Goal: Information Seeking & Learning: Check status

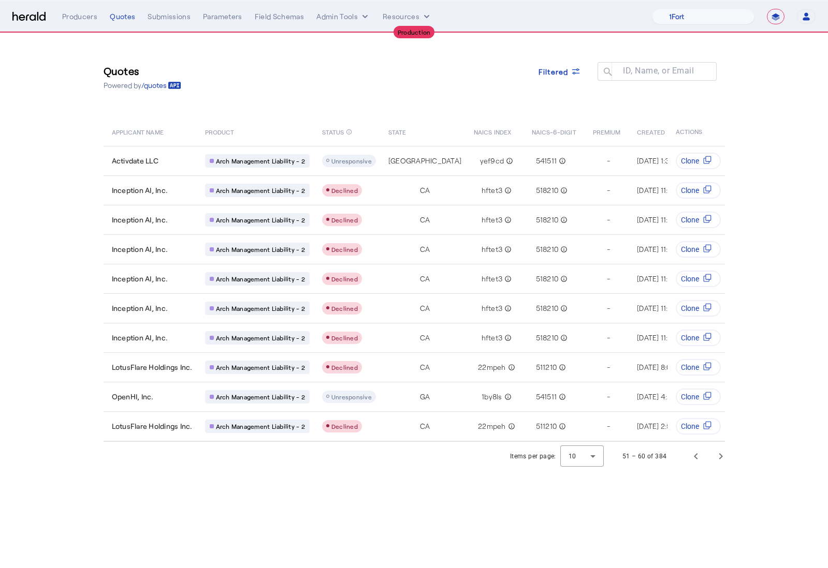
select select "**********"
click at [715, 23] on select "1Fort Affinity Risk [PERSON_NAME] [PERSON_NAME] CRC Campus Coverage Citadel Fif…" at bounding box center [703, 17] width 103 height 16
select select "pfm_a9p2_hib_marketplace"
click at [652, 9] on select "1Fort Affinity Risk Billy BindHQ Bunker CRC Campus Coverage Citadel Fifthwall F…" at bounding box center [703, 17] width 103 height 16
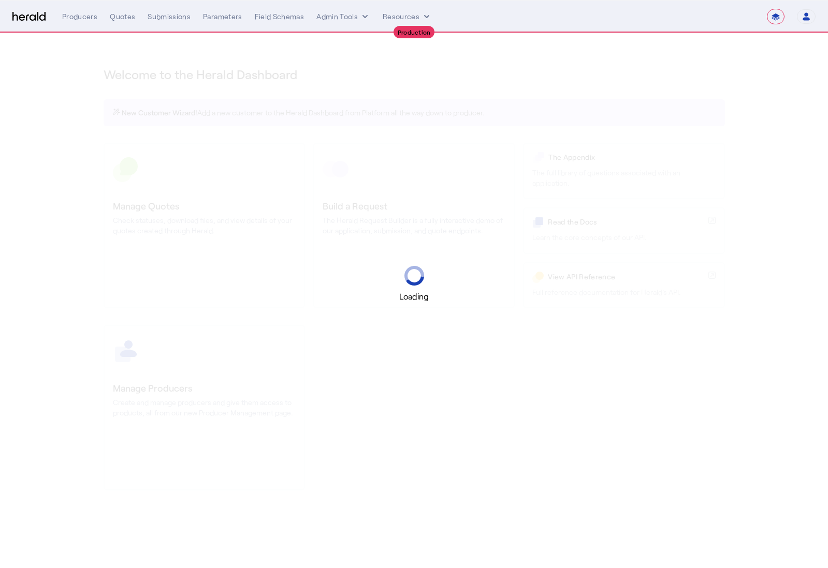
select select "**********"
select select "pfm_a9p2_hib_marketplace"
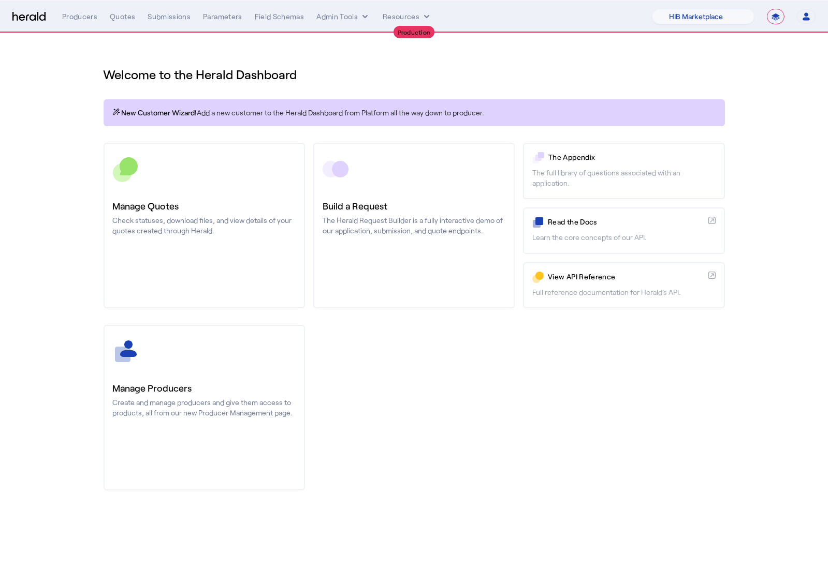
click at [700, 56] on div "Welcome to the Herald Dashboard" at bounding box center [414, 68] width 621 height 29
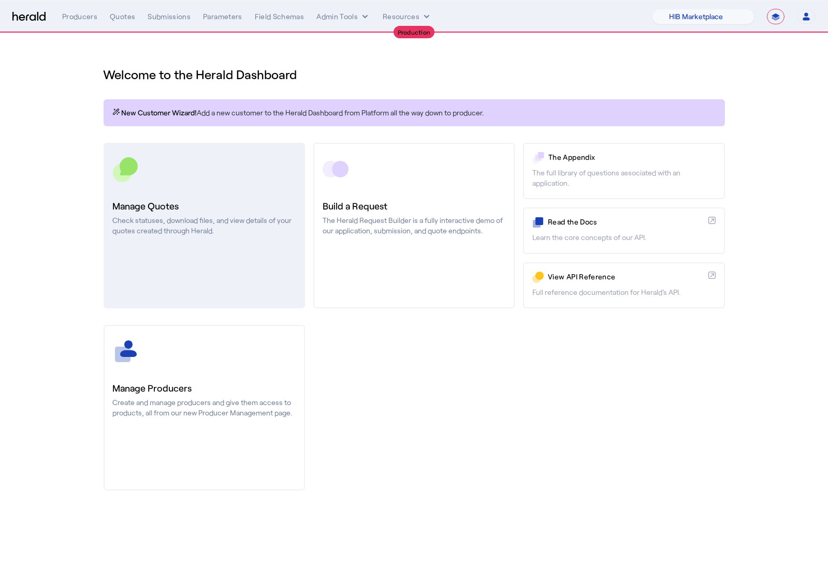
click at [255, 186] on link "Manage Quotes Check statuses, download files, and view details of your quotes c…" at bounding box center [204, 226] width 201 height 166
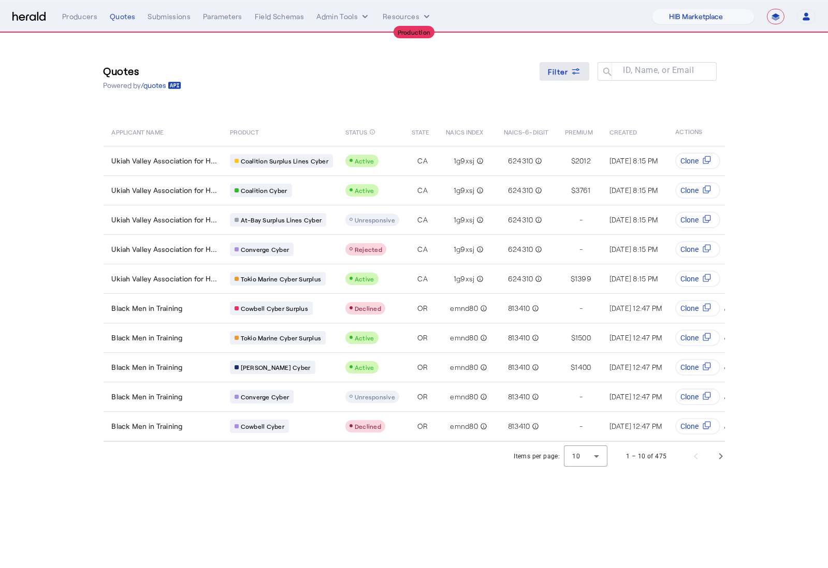
click at [567, 71] on span "Filter" at bounding box center [558, 71] width 21 height 11
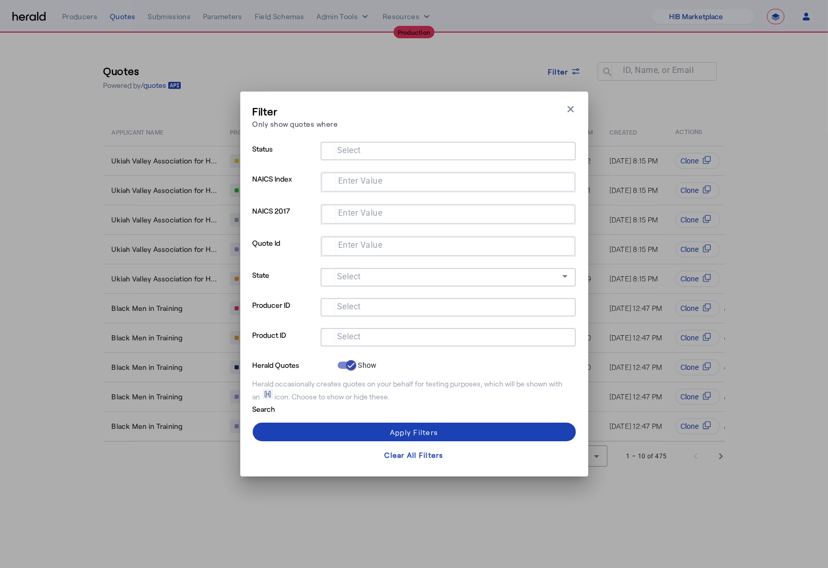
click at [384, 342] on input "Select" at bounding box center [446, 336] width 235 height 12
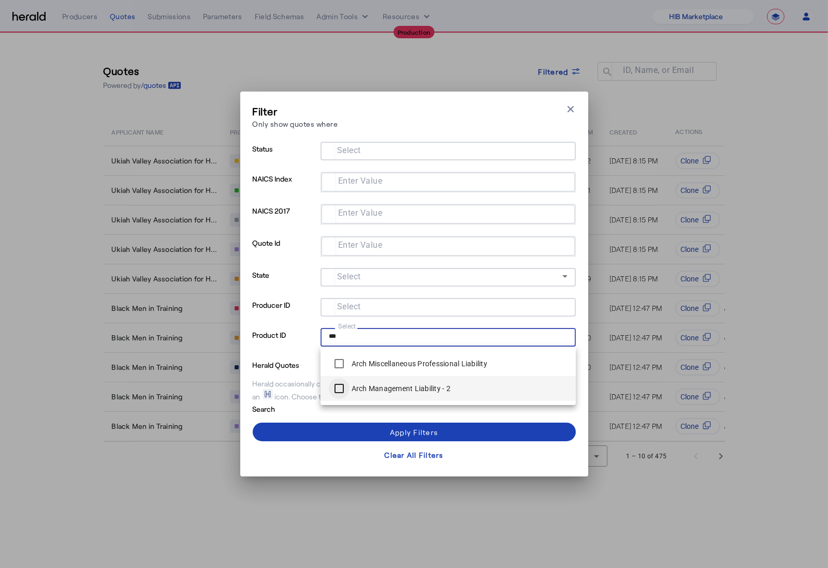
type input "***"
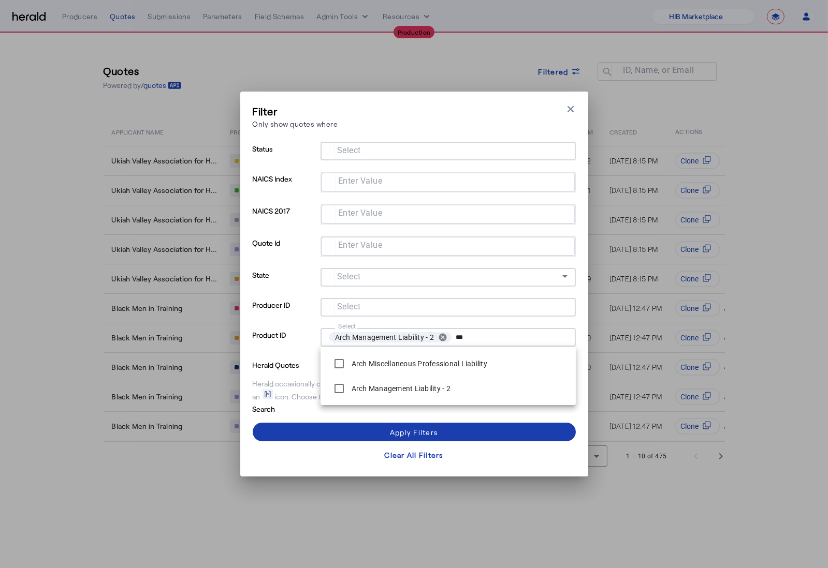
click at [329, 432] on span at bounding box center [414, 432] width 323 height 25
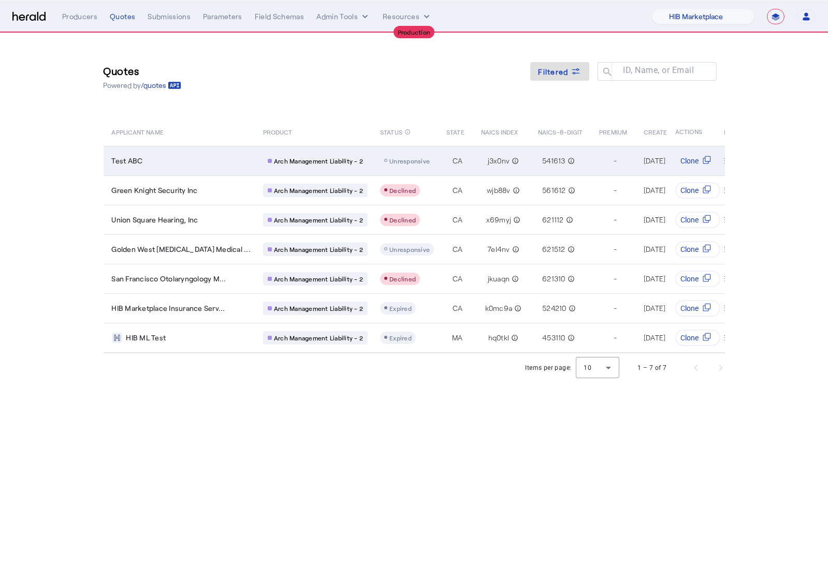
click at [195, 160] on div "Test ABC" at bounding box center [181, 161] width 139 height 10
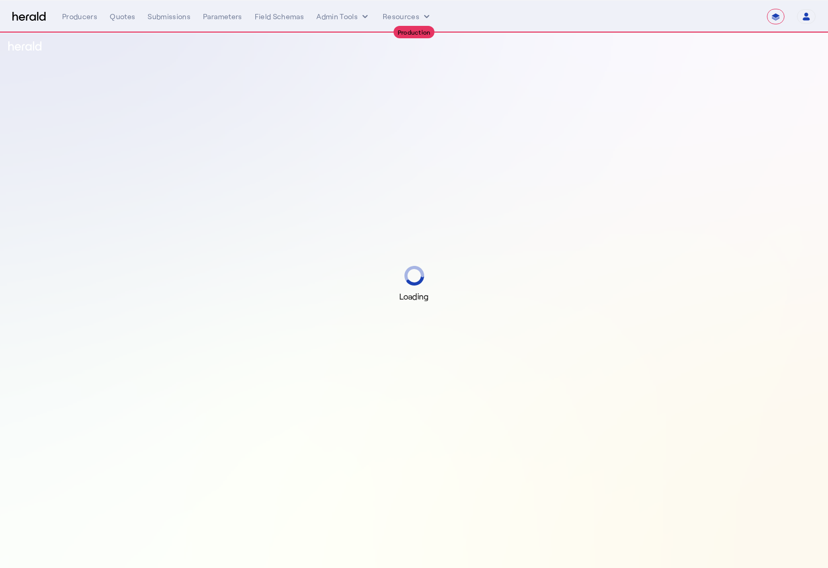
select select "**********"
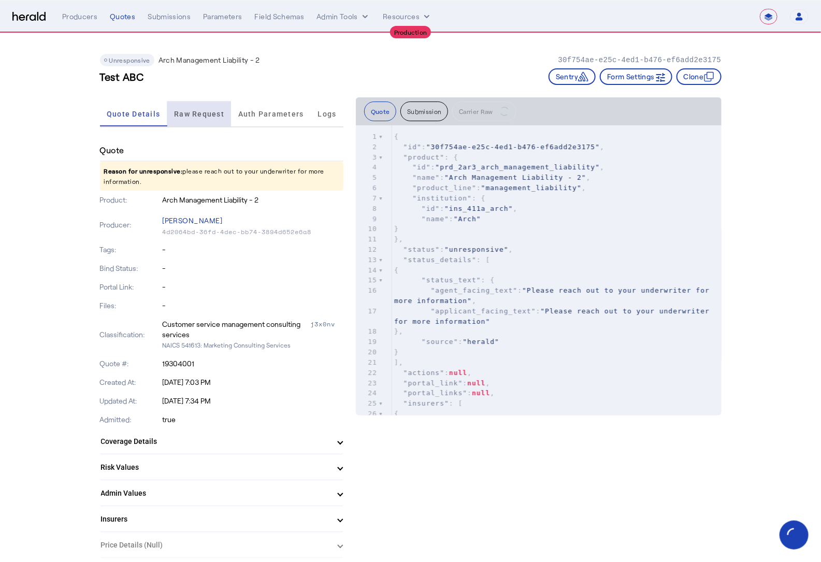
click at [189, 118] on span "Raw Request" at bounding box center [199, 113] width 50 height 25
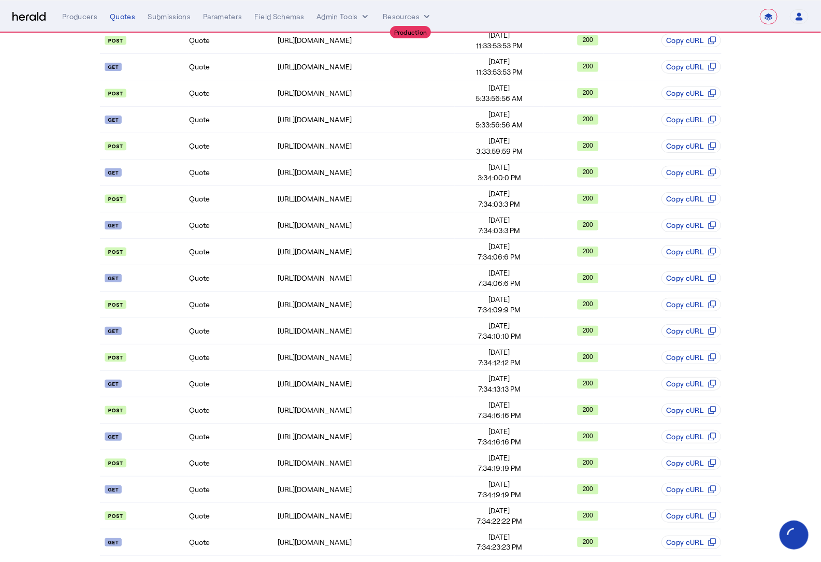
scroll to position [357, 0]
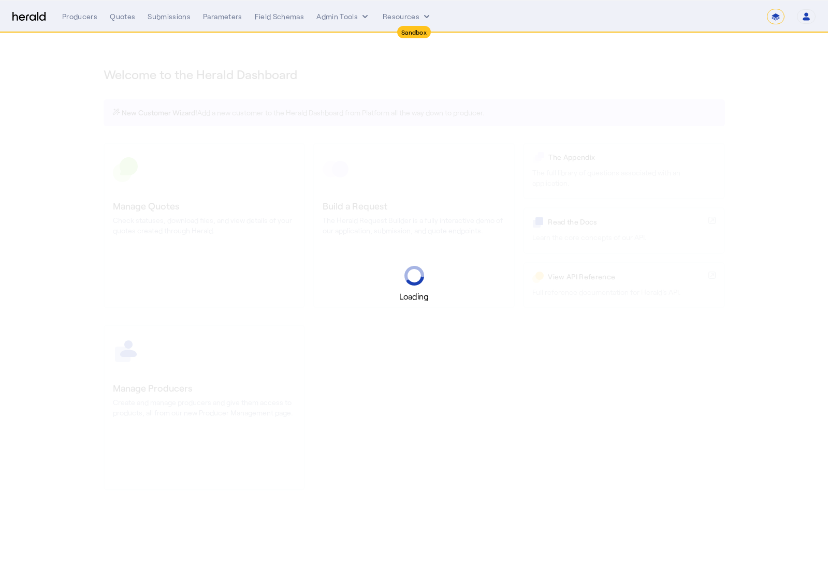
select select "*******"
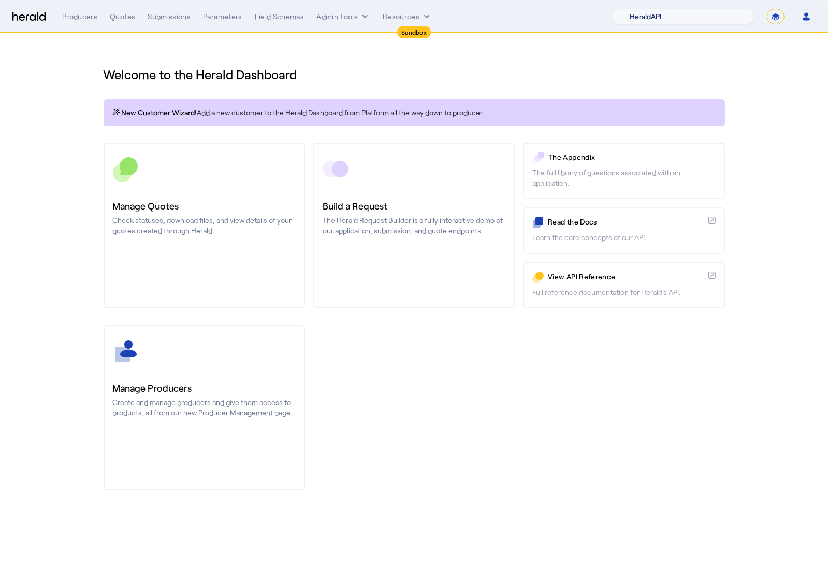
click at [696, 19] on select "1Fort Acrisure Acturis Affinity Advisors Affinity Risk Agentero AmWins Anzen Ao…" at bounding box center [683, 17] width 142 height 16
select select "pfm_h3db_crc"
click at [637, 9] on select "1Fort Acrisure Acturis Affinity Advisors Affinity Risk Agentero AmWins Anzen Ao…" at bounding box center [683, 17] width 142 height 16
click at [183, 231] on div "You are now impersonating the CRC platform." at bounding box center [414, 284] width 828 height 568
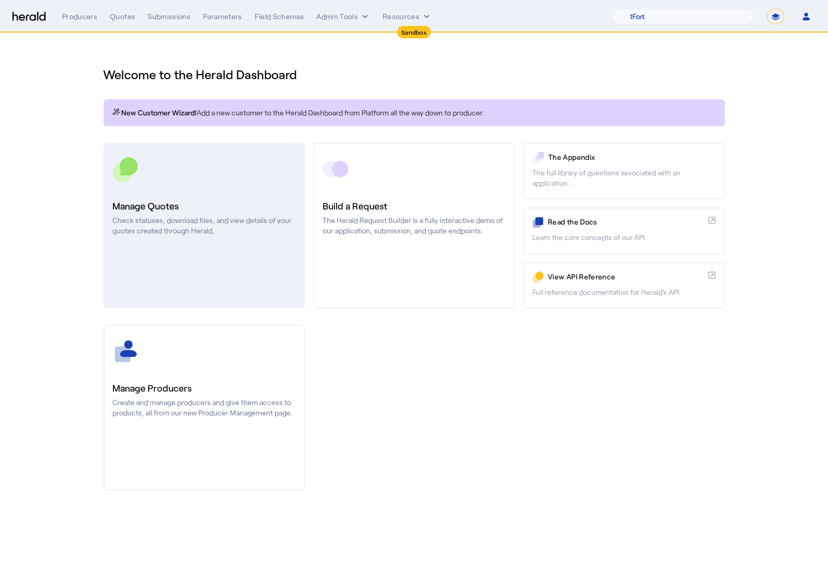
click at [222, 159] on div at bounding box center [204, 169] width 183 height 26
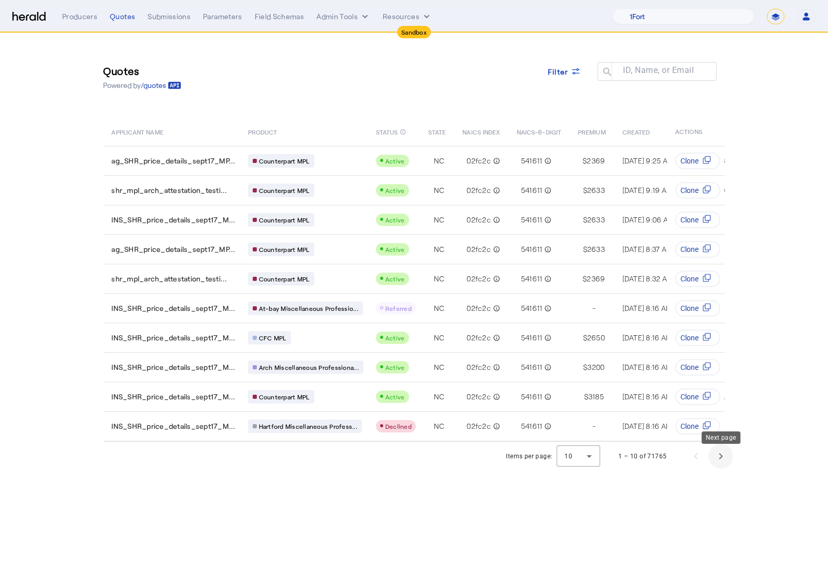
click at [719, 459] on span "Next page" at bounding box center [720, 456] width 25 height 25
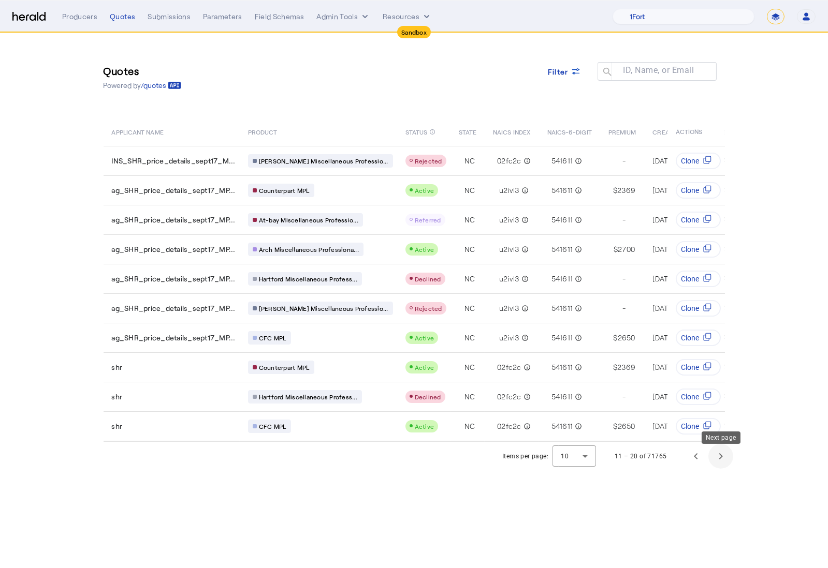
click at [719, 459] on span "Next page" at bounding box center [720, 456] width 25 height 25
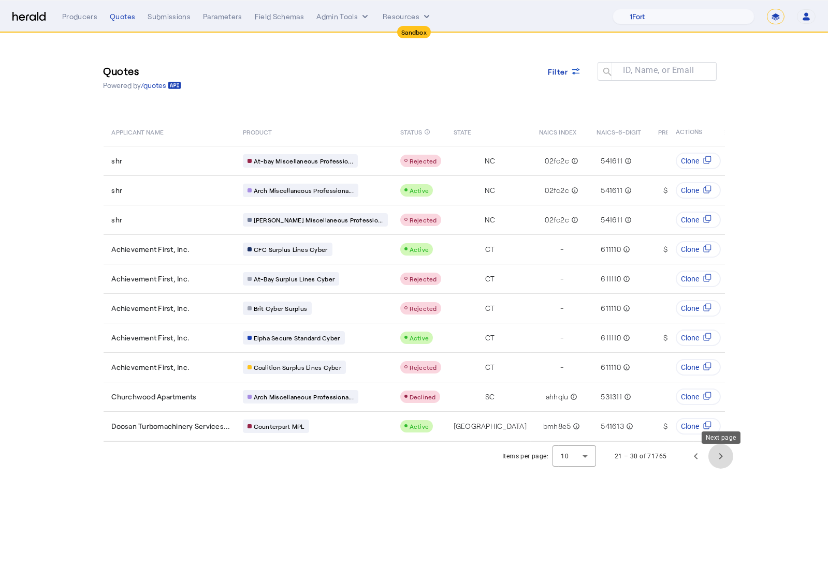
click at [719, 459] on span "Next page" at bounding box center [720, 456] width 25 height 25
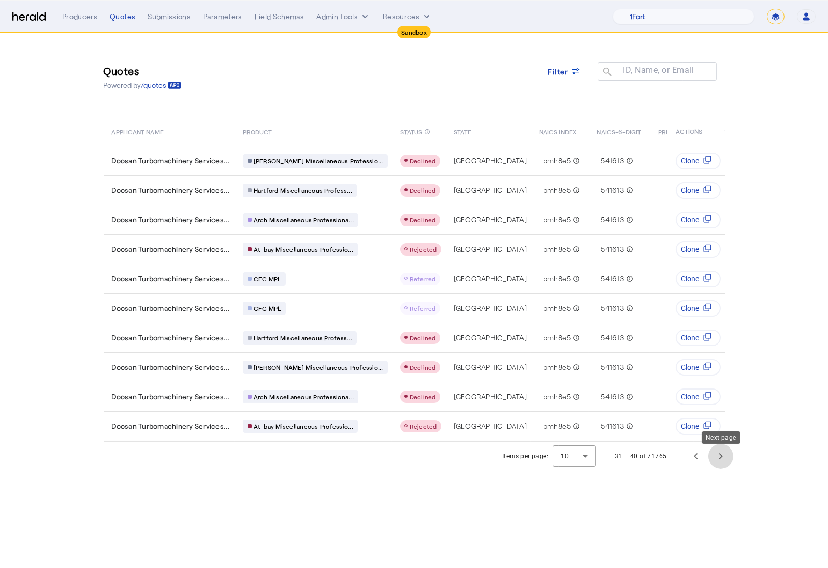
click at [719, 459] on span "Next page" at bounding box center [720, 456] width 25 height 25
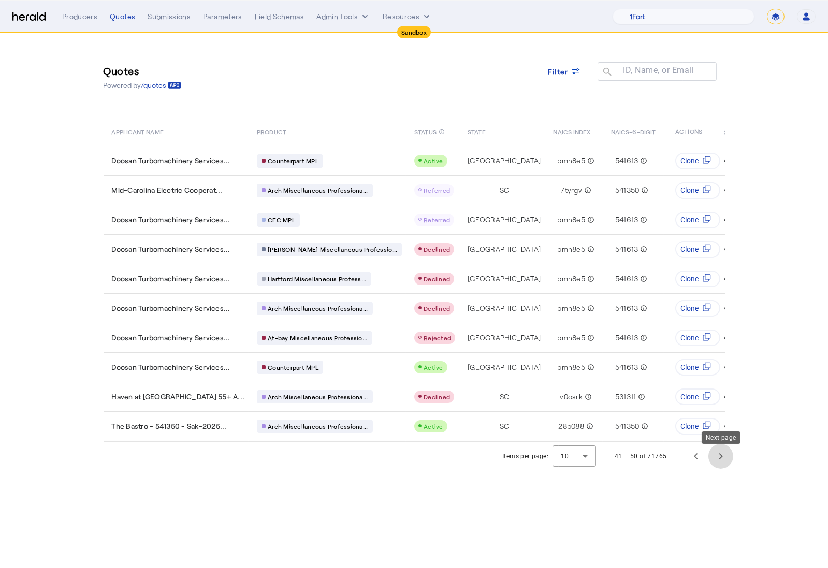
click at [719, 459] on span "Next page" at bounding box center [720, 456] width 25 height 25
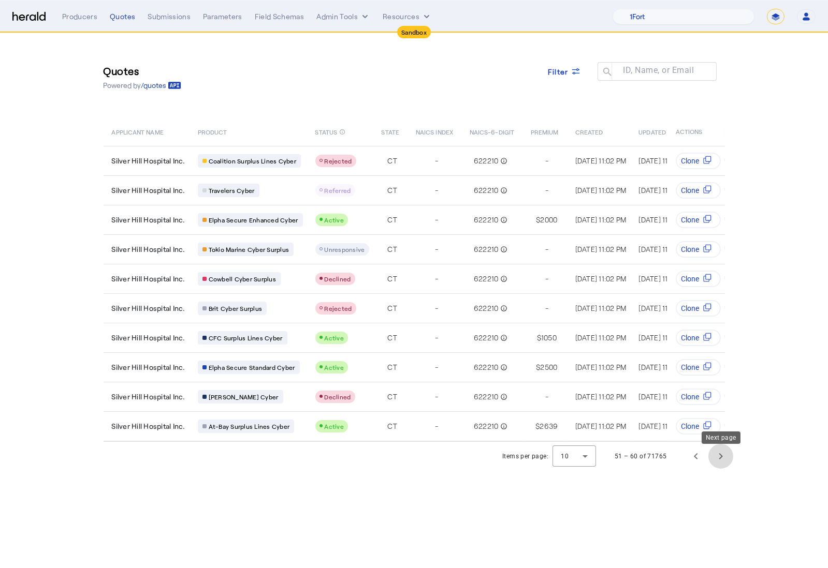
click at [719, 459] on span "Next page" at bounding box center [720, 456] width 25 height 25
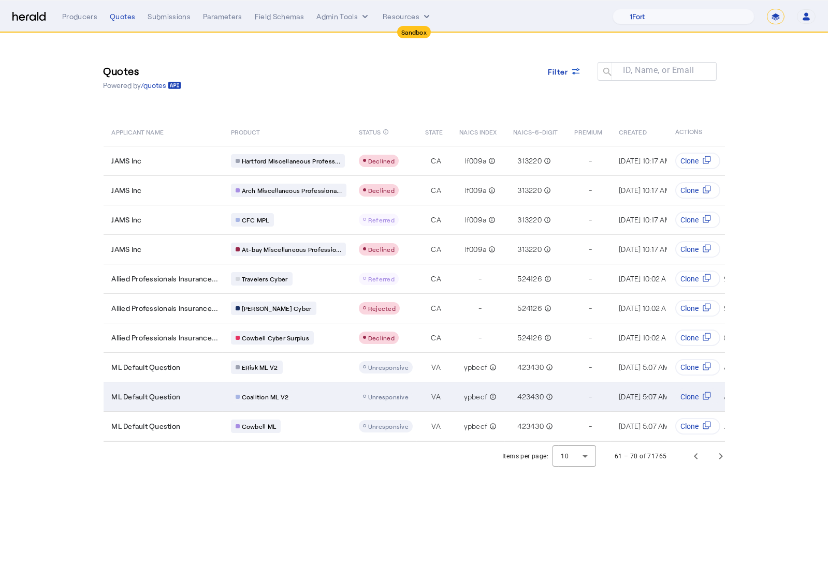
click at [318, 392] on div "Coalition ML V2" at bounding box center [288, 396] width 115 height 13
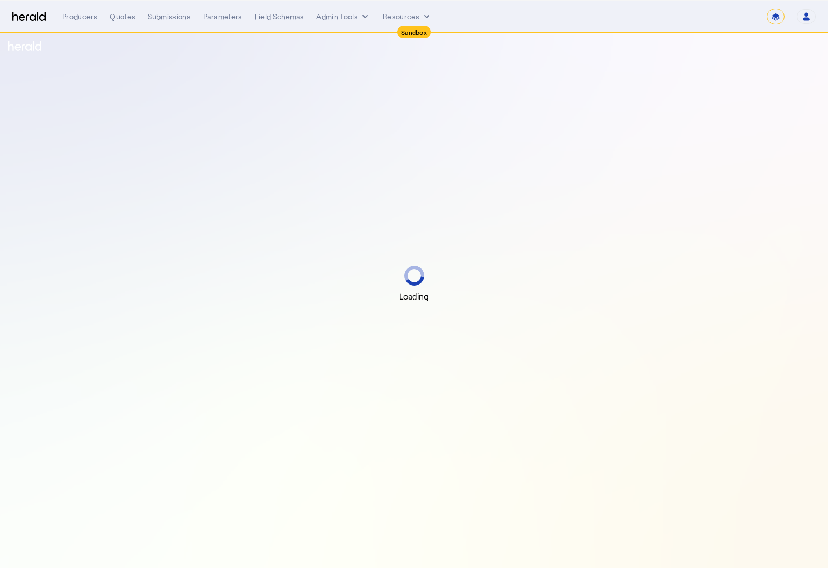
select select "*******"
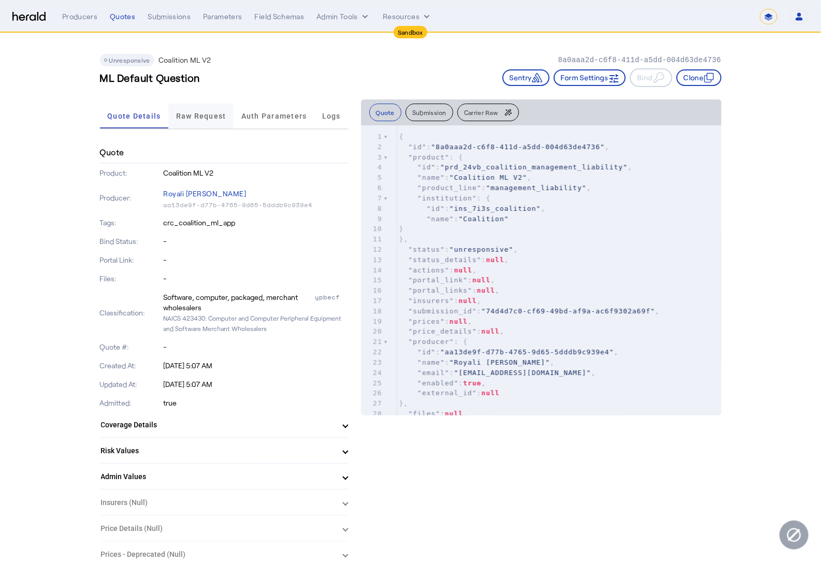
click at [192, 117] on span "Raw Request" at bounding box center [201, 115] width 50 height 7
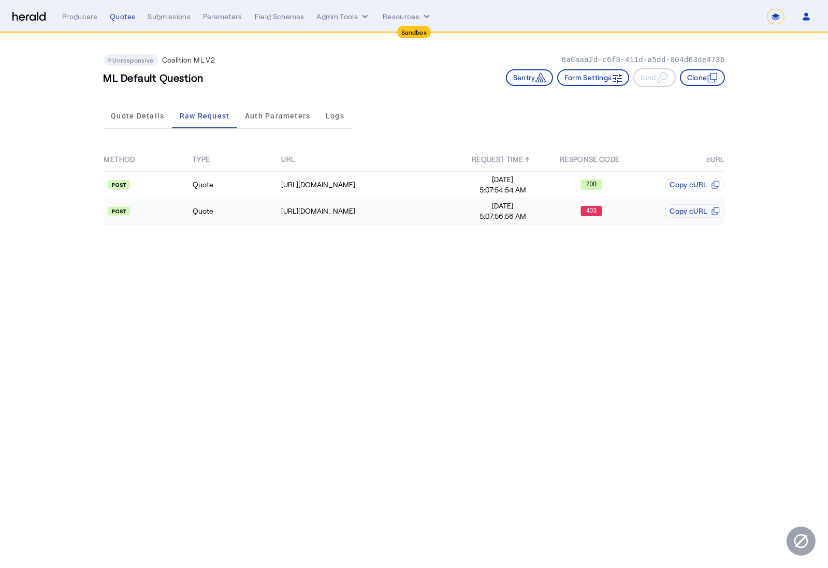
click at [214, 209] on td "Quote" at bounding box center [236, 211] width 89 height 26
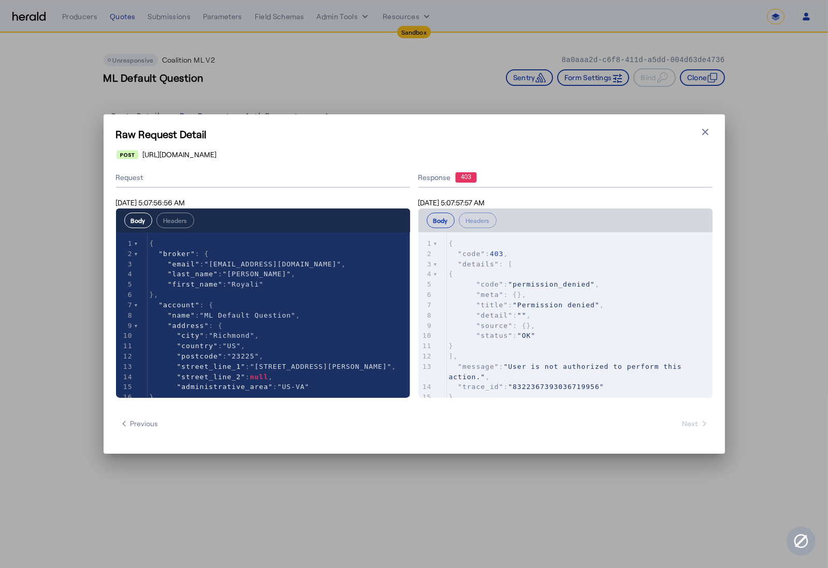
click at [706, 133] on icon "button" at bounding box center [705, 132] width 6 height 6
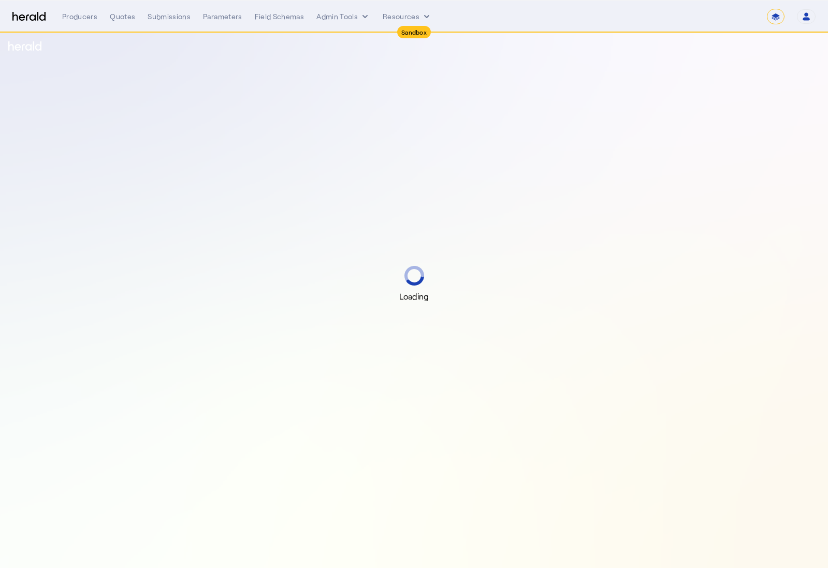
select select "*******"
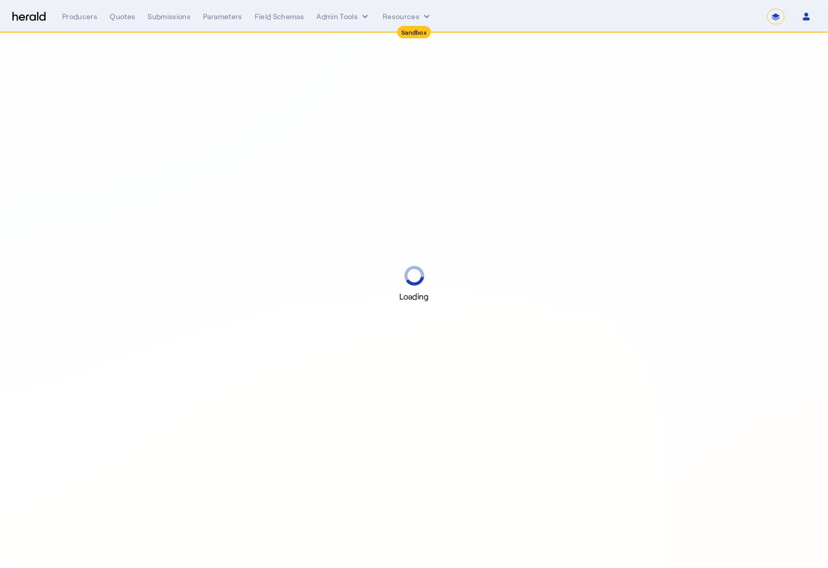
select select "*******"
select select "pfm_2v8p_herald_api"
select select "*******"
select select "pfm_2v8p_herald_api"
select select "*******"
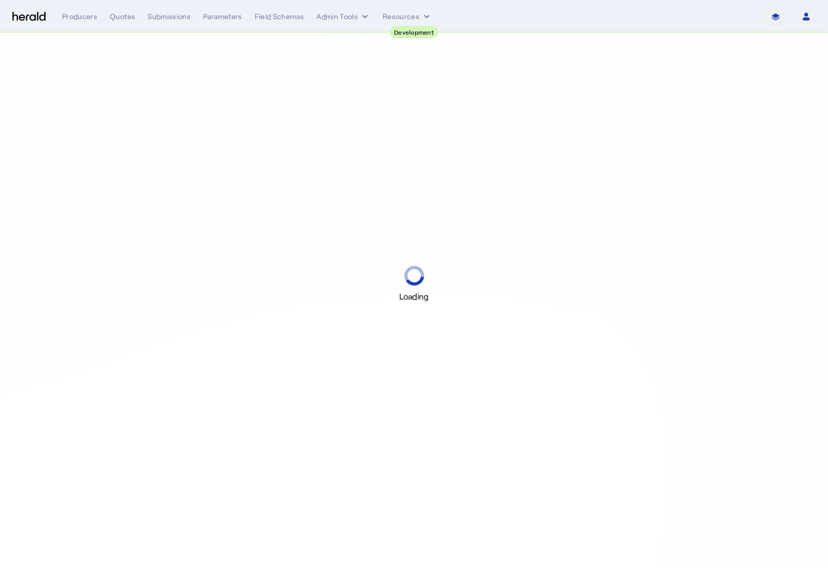
select select "pfm_2v8p_herald_api"
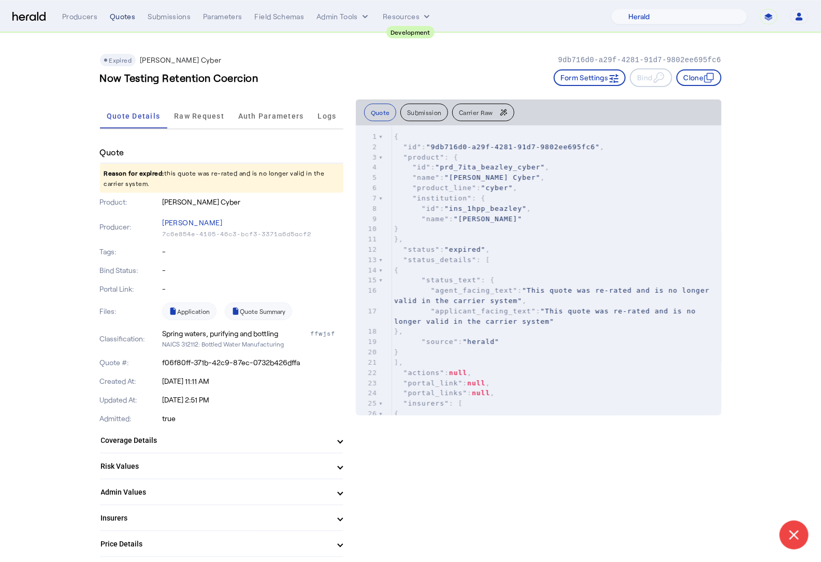
click at [118, 18] on div "Quotes" at bounding box center [122, 16] width 25 height 10
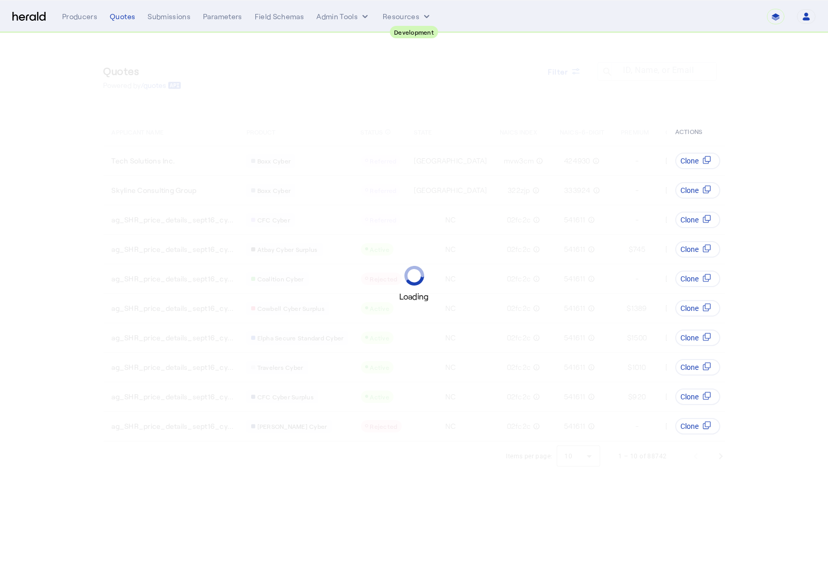
select select "pfm_2v8p_herald_api"
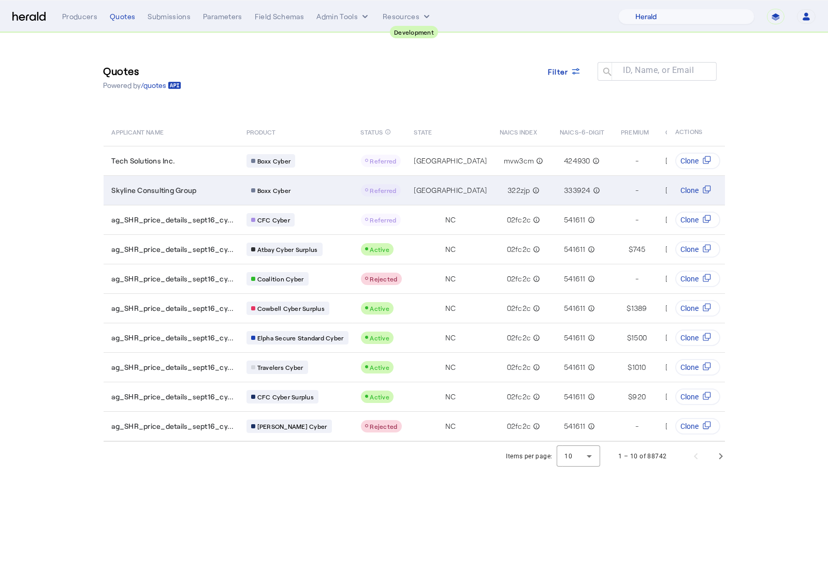
click at [337, 187] on div "Boxx Cyber" at bounding box center [297, 190] width 102 height 13
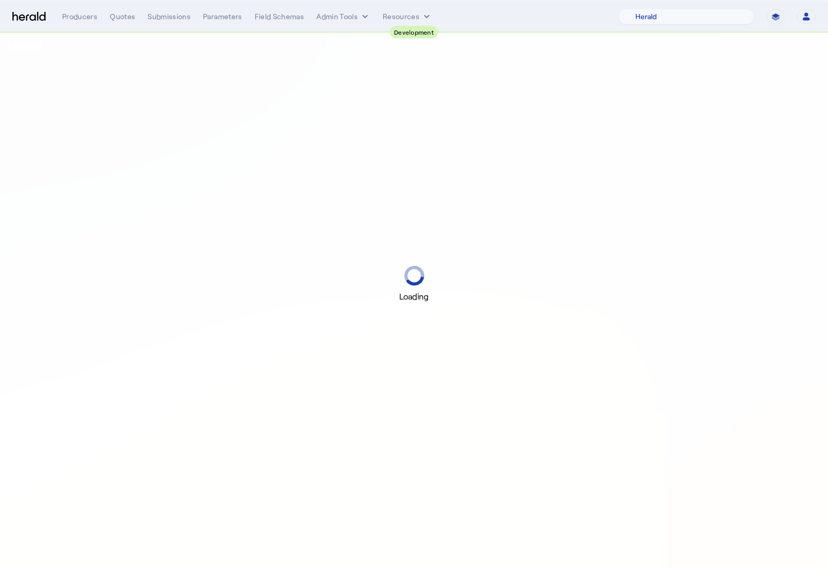
select select "pfm_2v8p_herald_api"
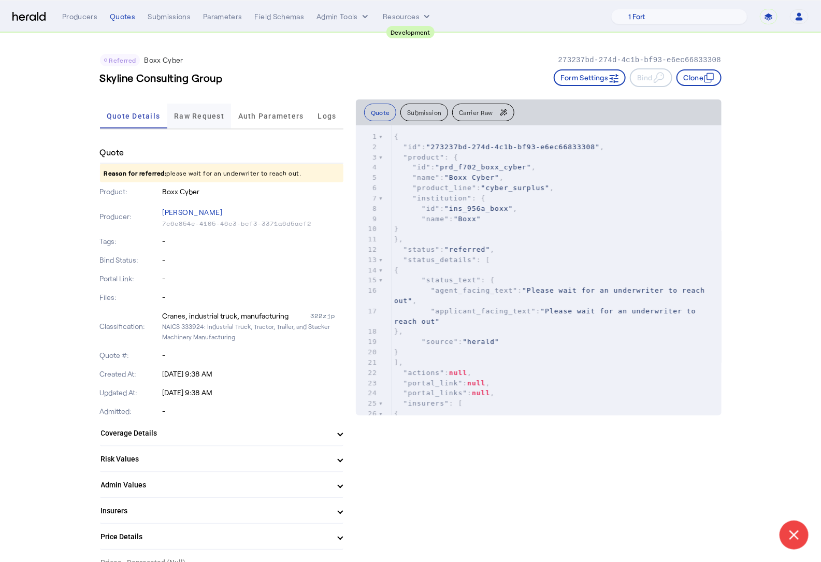
click at [198, 123] on span "Raw Request" at bounding box center [199, 116] width 50 height 25
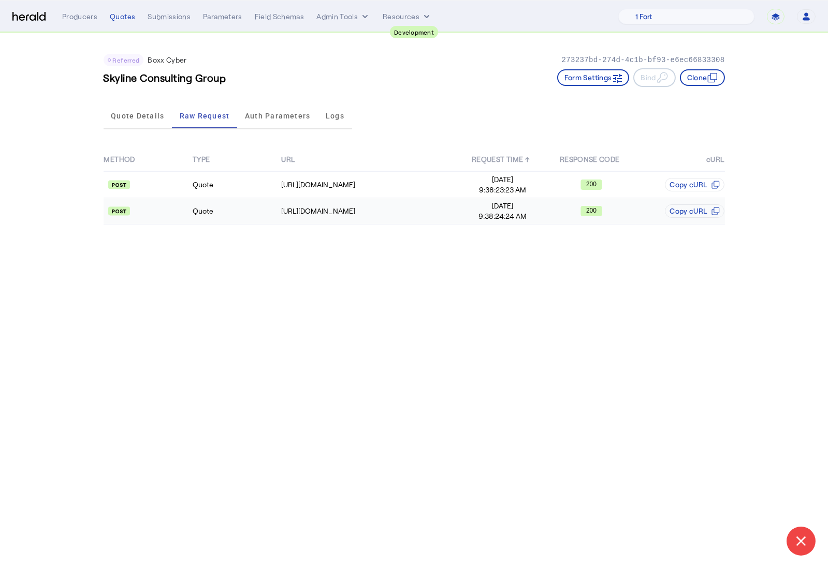
click at [237, 221] on td "Quote" at bounding box center [236, 211] width 89 height 26
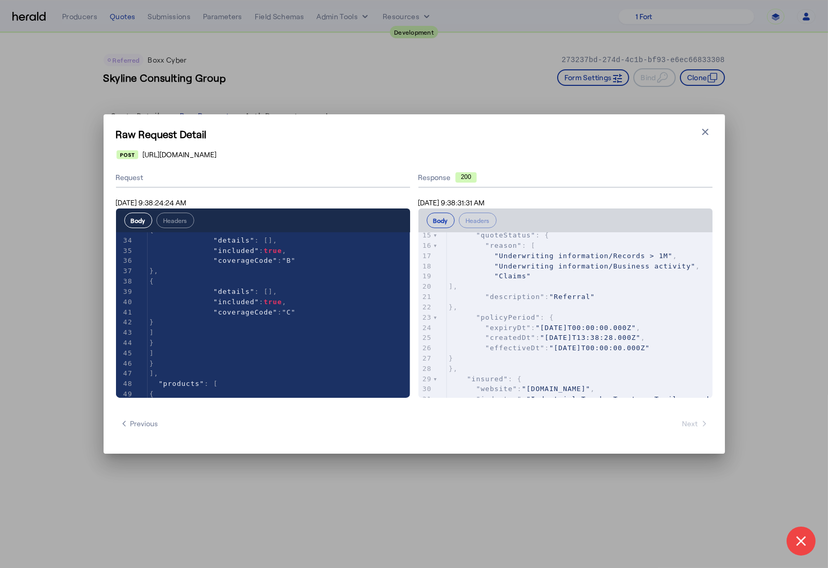
scroll to position [427, 0]
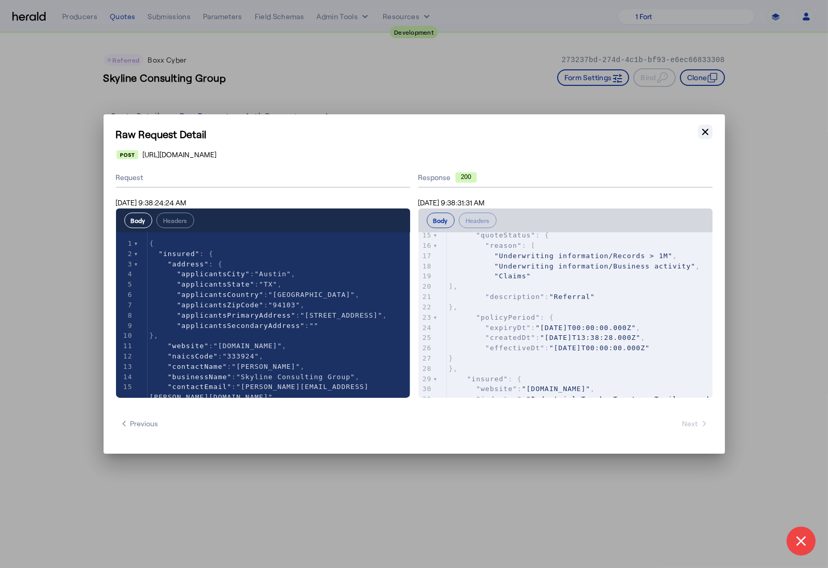
click at [704, 133] on icon "button" at bounding box center [705, 132] width 6 height 6
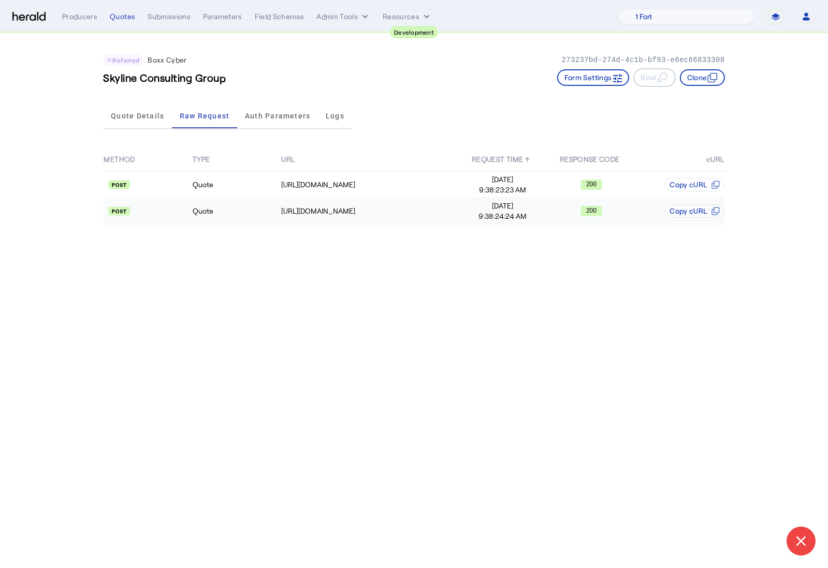
click at [225, 208] on td "Quote" at bounding box center [236, 211] width 89 height 26
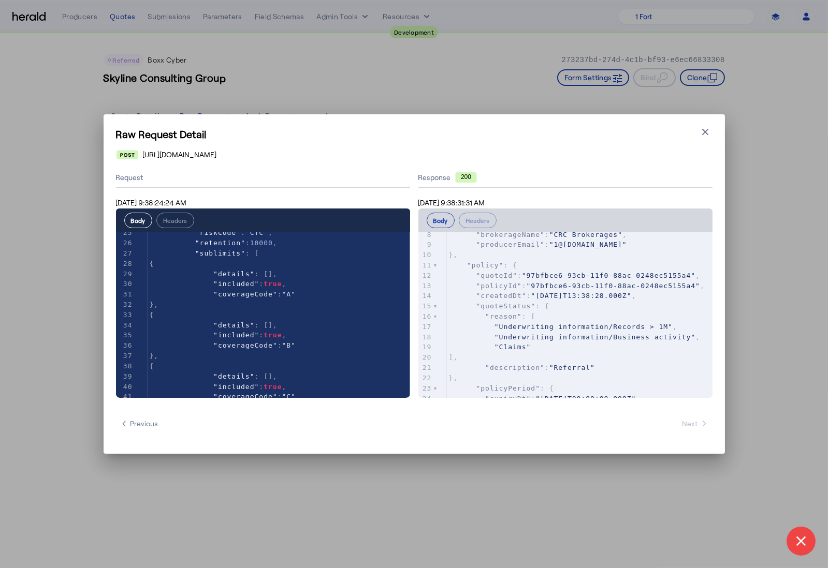
scroll to position [331, 0]
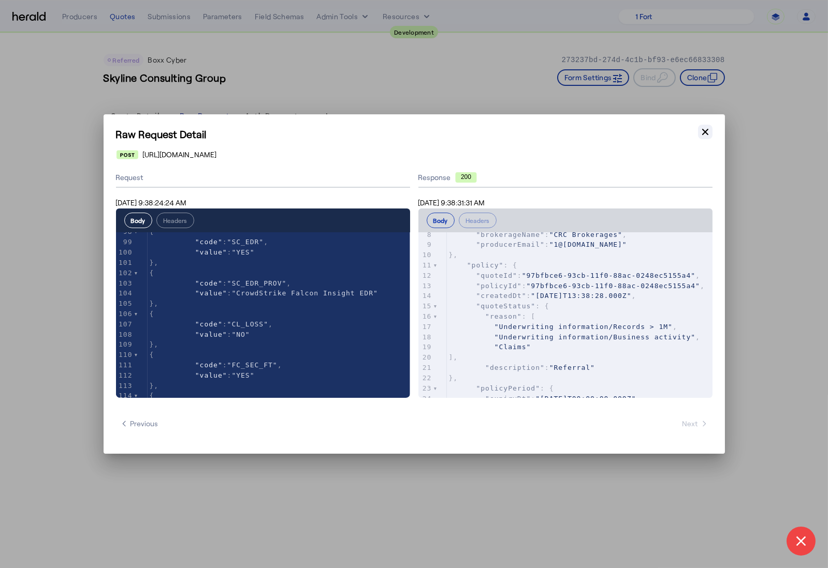
click at [709, 130] on icon "button" at bounding box center [705, 132] width 10 height 10
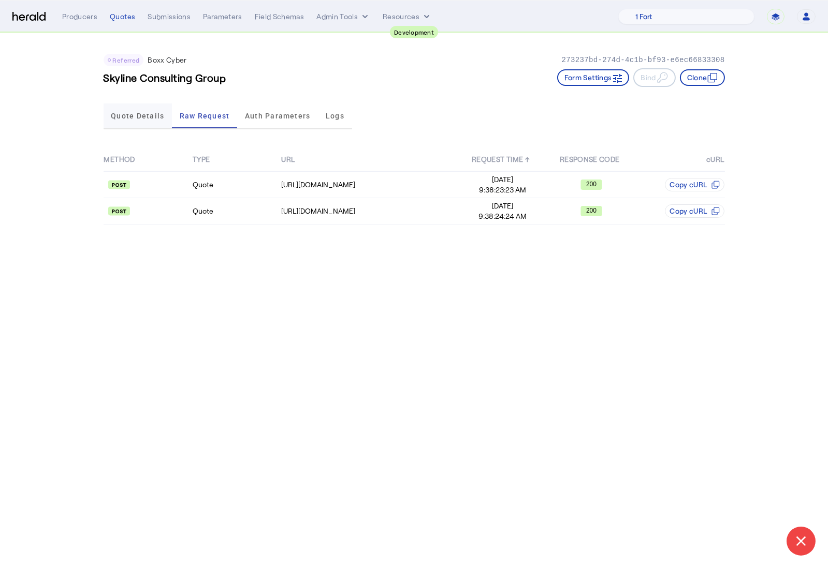
click at [146, 110] on span "Quote Details" at bounding box center [137, 116] width 53 height 25
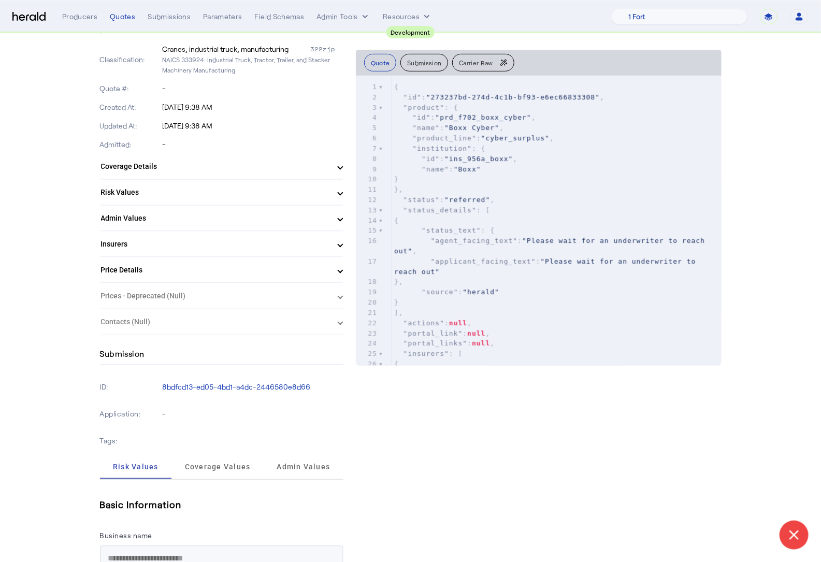
click at [209, 194] on mat-panel-title "Risk Values" at bounding box center [215, 192] width 229 height 11
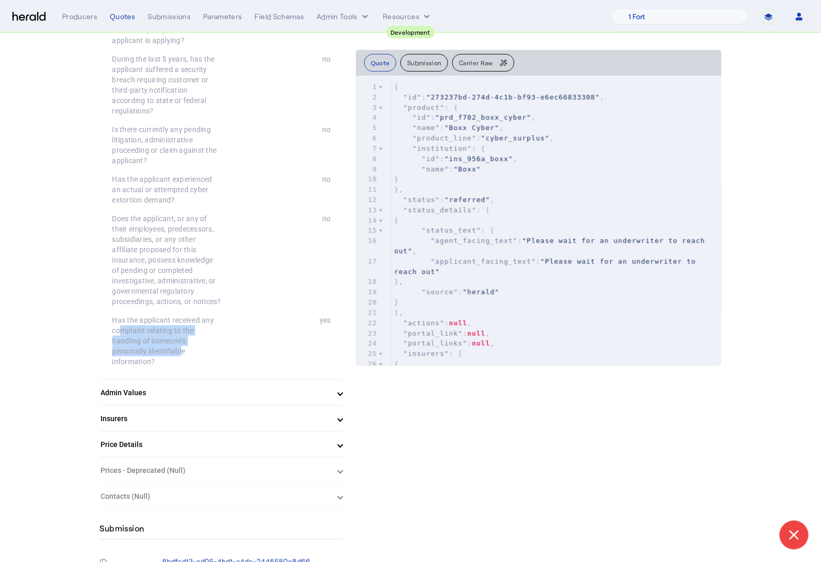
drag, startPoint x: 125, startPoint y: 306, endPoint x: 182, endPoint y: 330, distance: 61.3
click at [184, 330] on div "Has the applicant received any complaint relating to the handling of someone's …" at bounding box center [166, 341] width 109 height 52
click at [182, 330] on div "Has the applicant received any complaint relating to the handling of someone's …" at bounding box center [166, 341] width 109 height 52
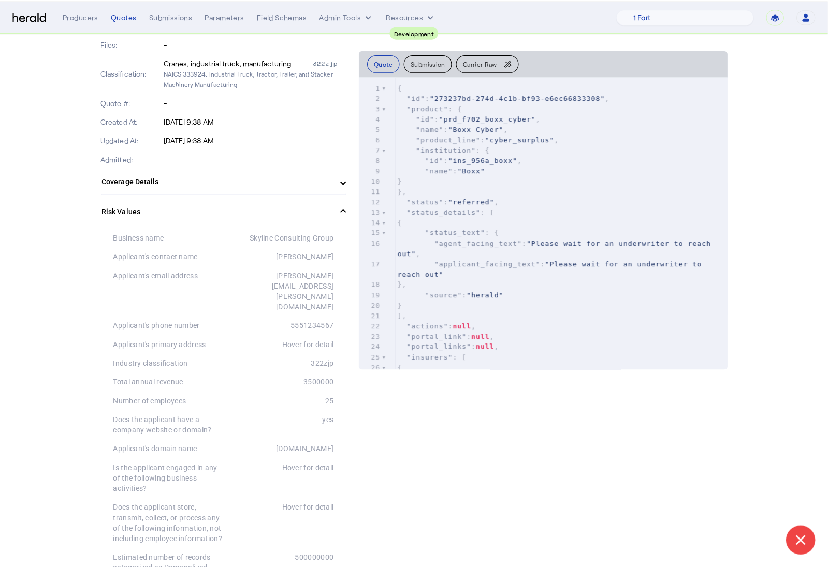
scroll to position [0, 0]
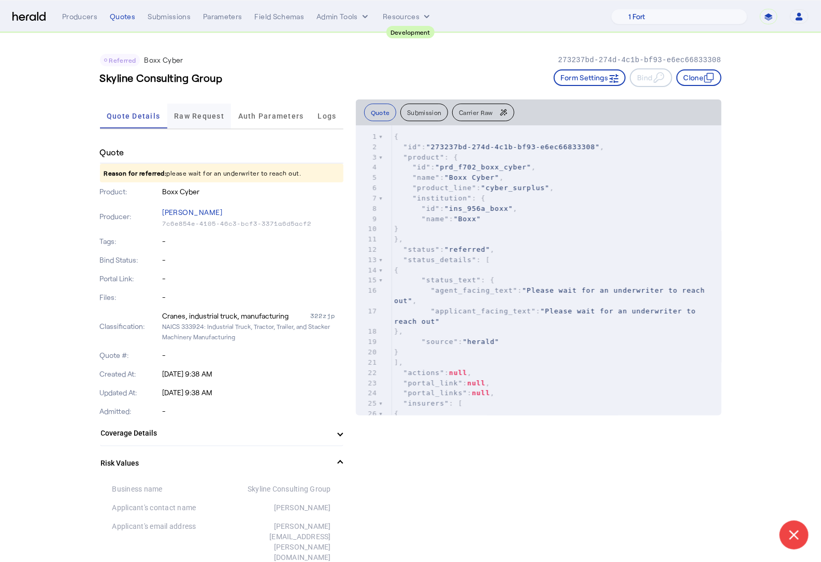
click at [190, 111] on span "Raw Request" at bounding box center [199, 116] width 50 height 25
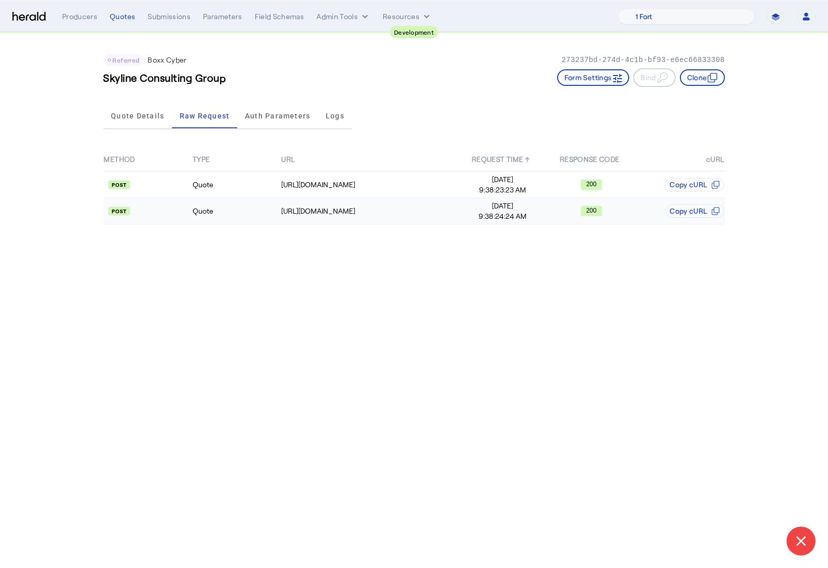
click at [236, 218] on td "Quote" at bounding box center [236, 211] width 89 height 26
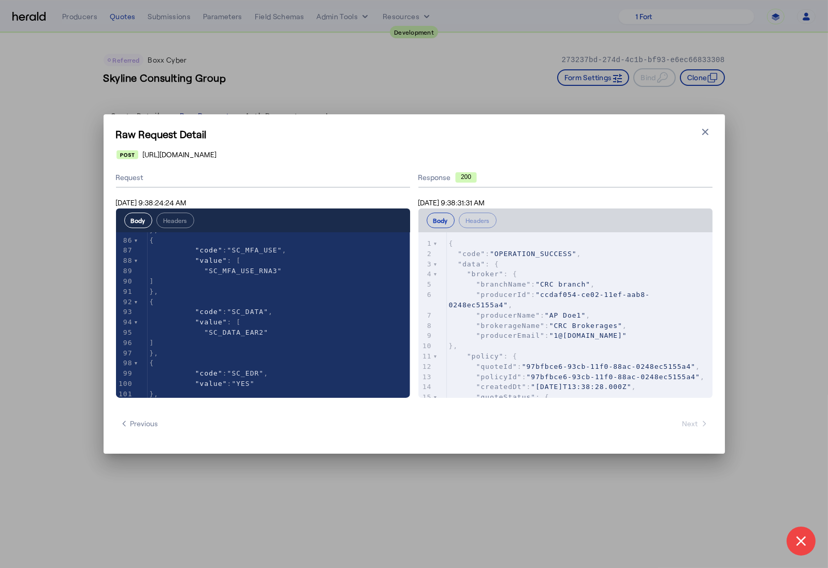
scroll to position [916, 0]
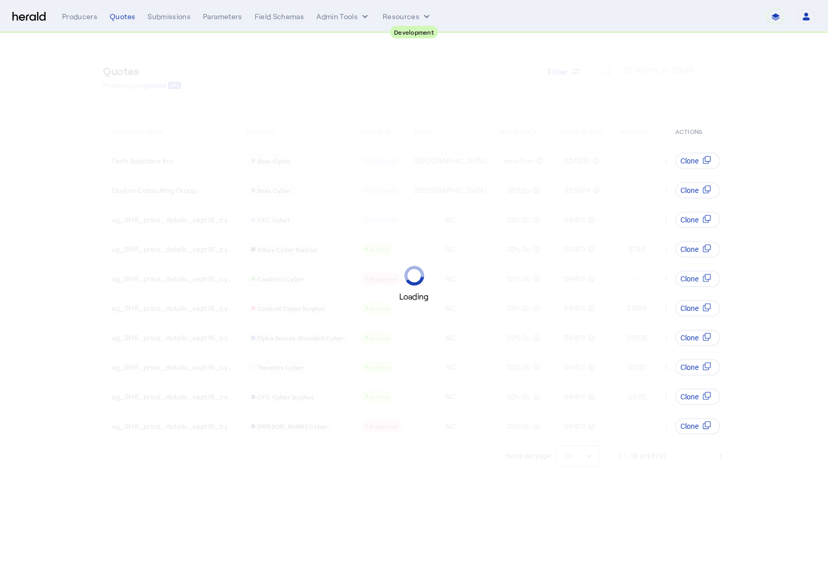
select select "pfm_2v8p_herald_api"
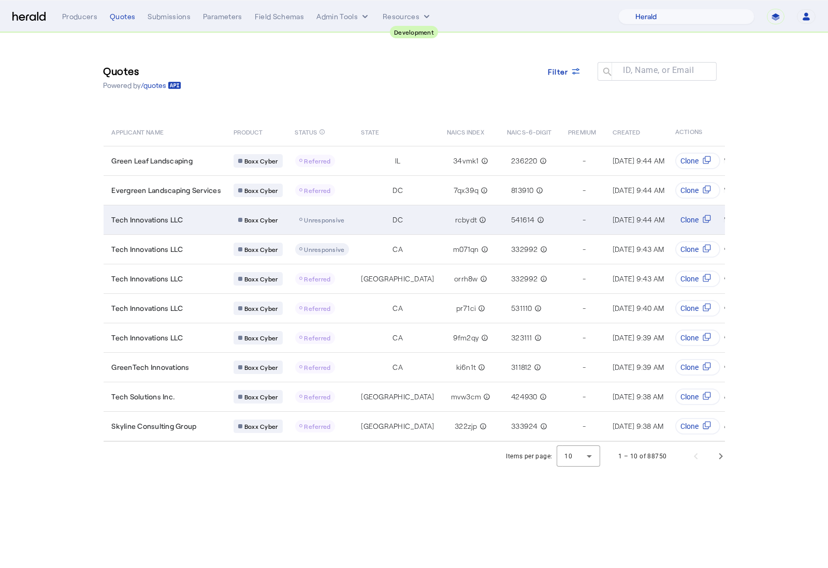
click at [207, 223] on div "Tech Innovations LLC" at bounding box center [167, 220] width 110 height 10
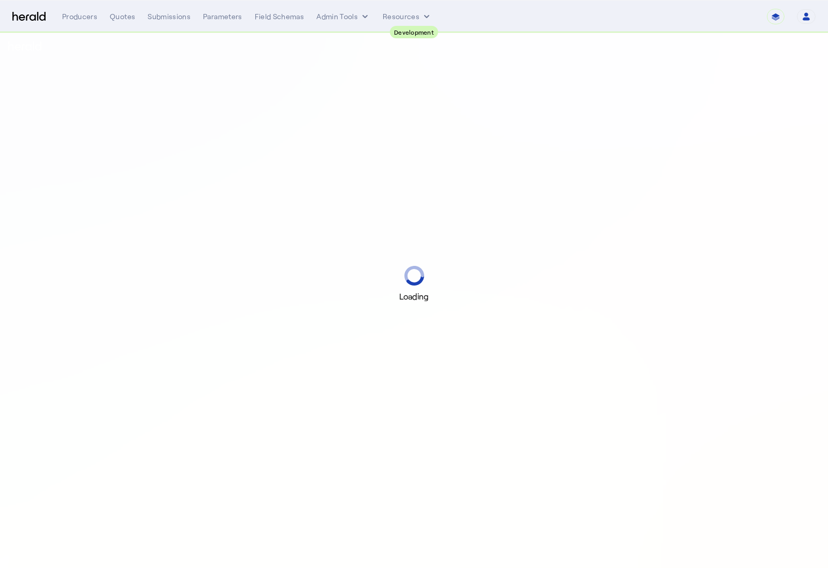
select select "pfm_2v8p_herald_api"
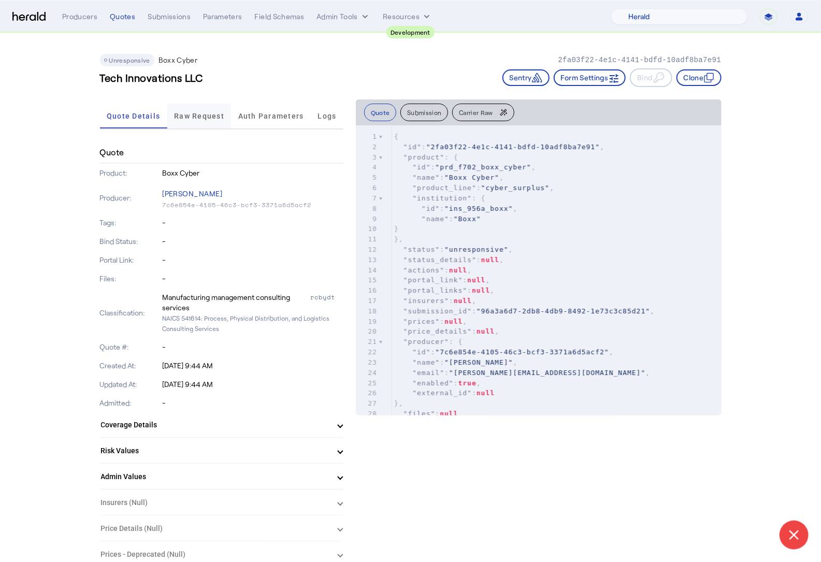
click at [200, 118] on span "Raw Request" at bounding box center [199, 115] width 50 height 7
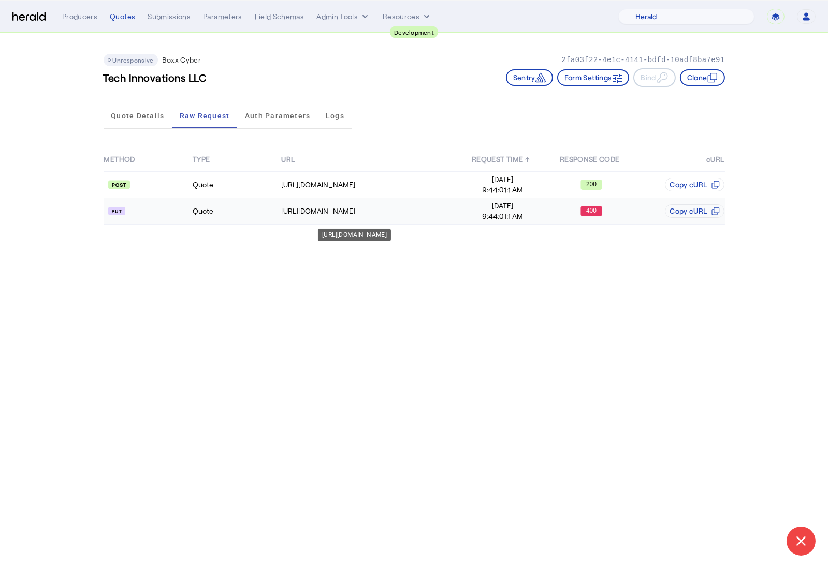
click at [264, 210] on td "Quote" at bounding box center [236, 211] width 89 height 26
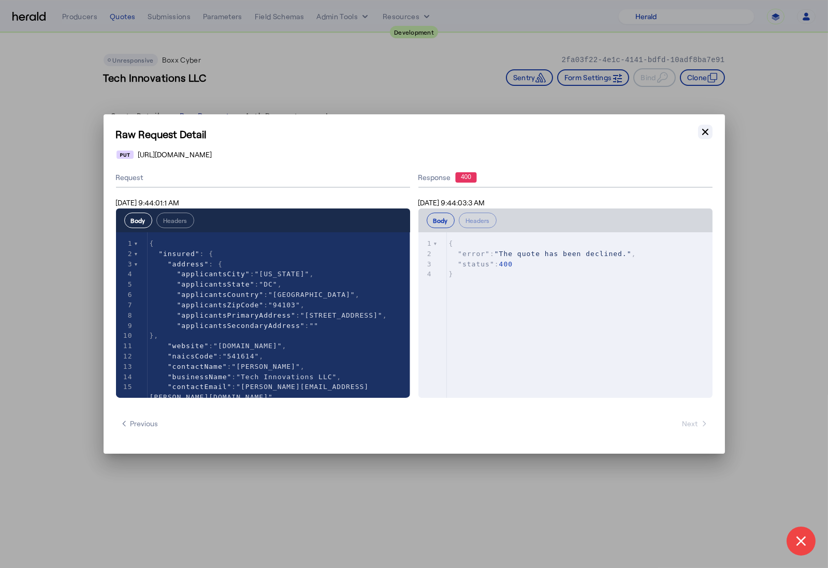
click at [705, 131] on icon "button" at bounding box center [705, 132] width 6 height 6
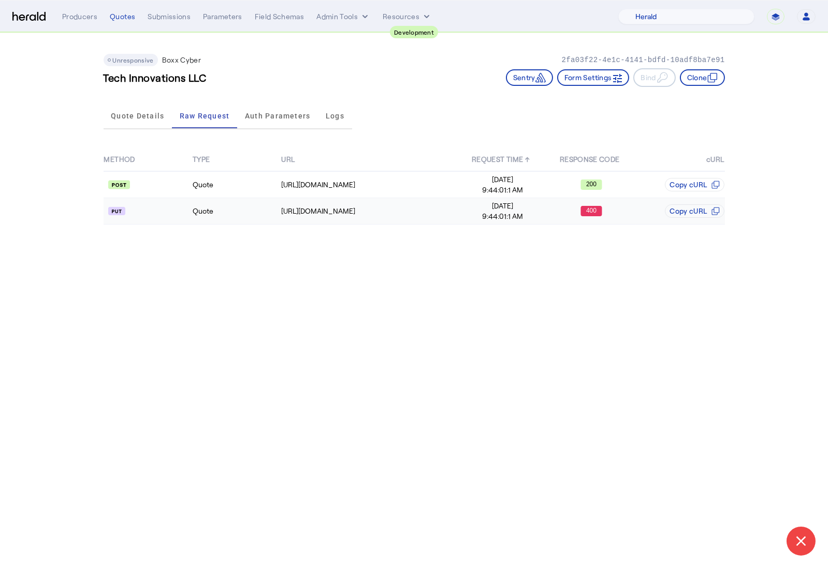
click at [230, 213] on td "Quote" at bounding box center [236, 211] width 89 height 26
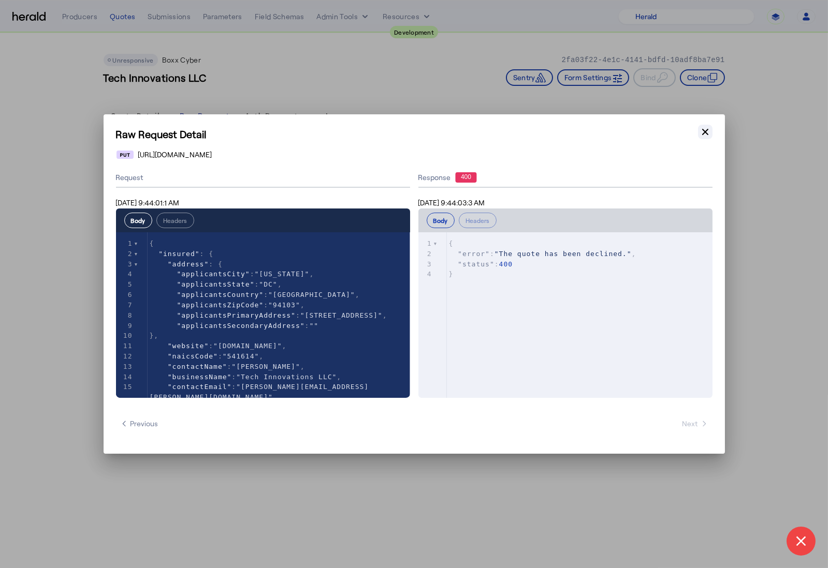
click at [706, 133] on icon "button" at bounding box center [705, 132] width 6 height 6
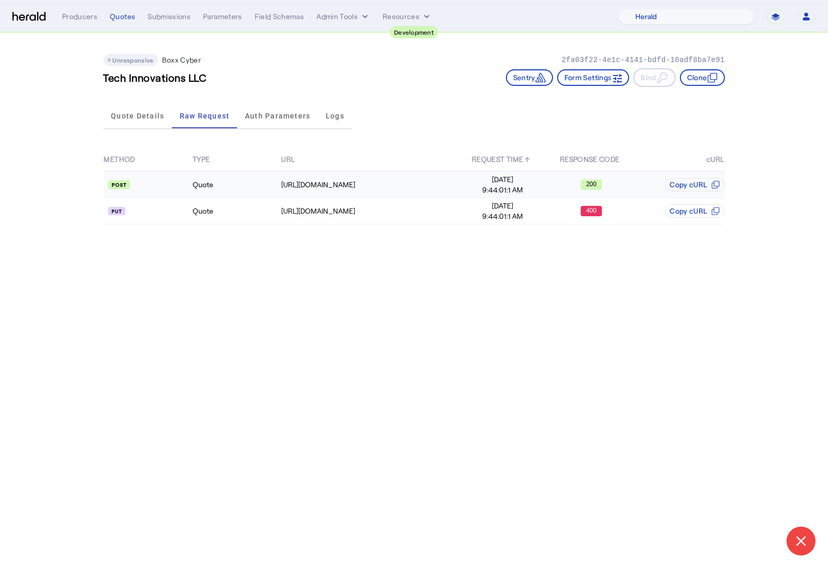
click at [251, 179] on td "Quote" at bounding box center [236, 184] width 89 height 27
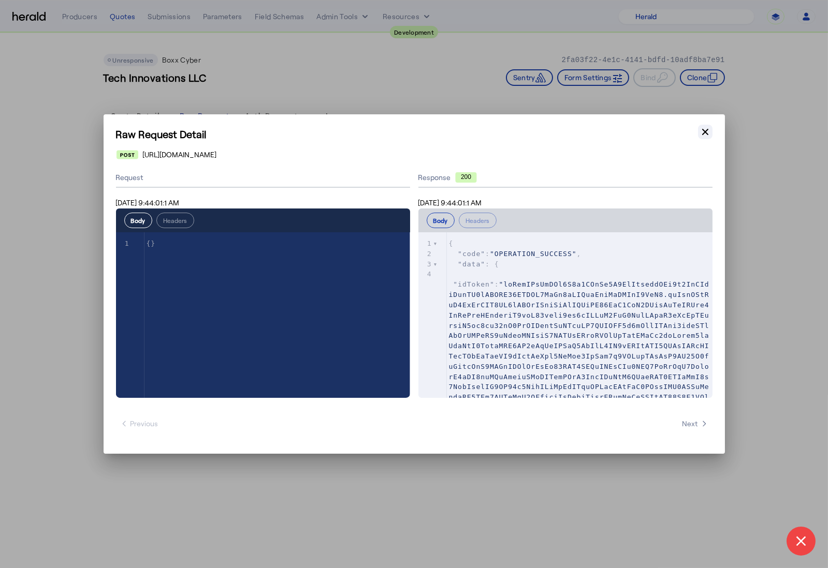
click at [707, 133] on icon "button" at bounding box center [705, 132] width 10 height 10
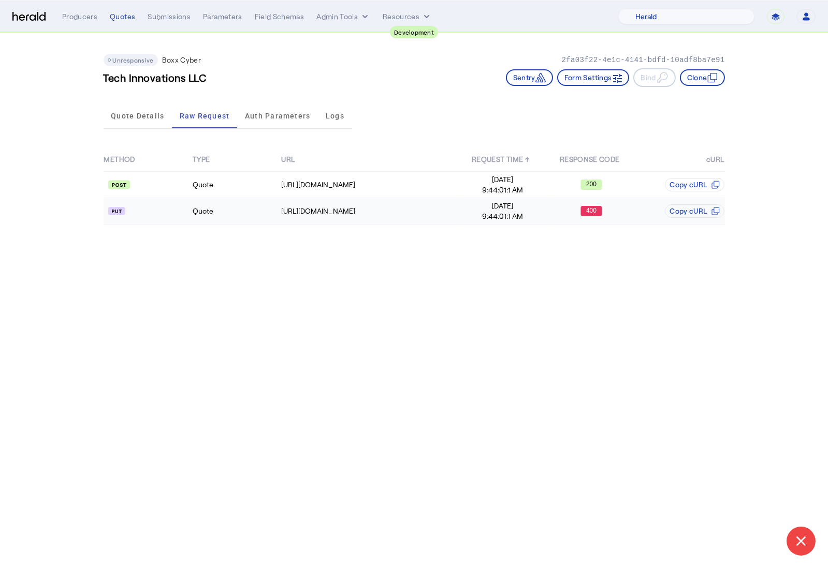
click at [222, 208] on td "Quote" at bounding box center [236, 211] width 89 height 26
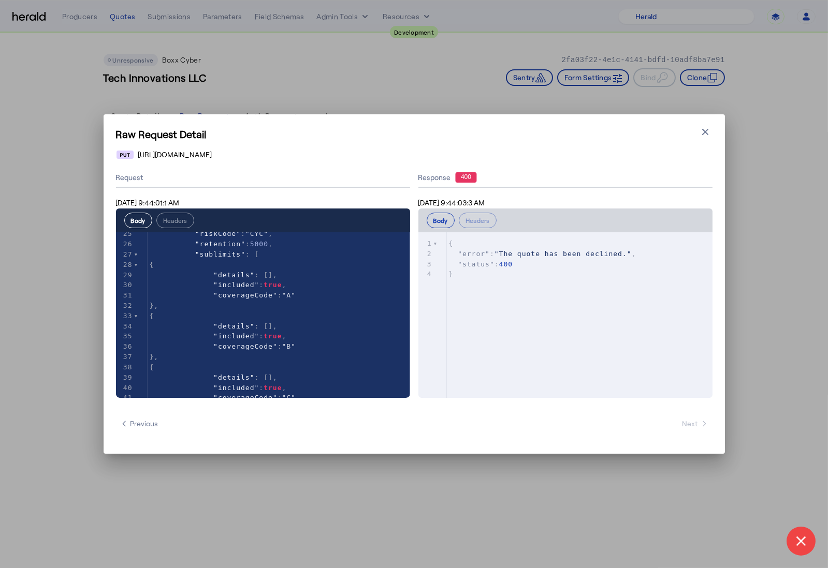
scroll to position [267, 0]
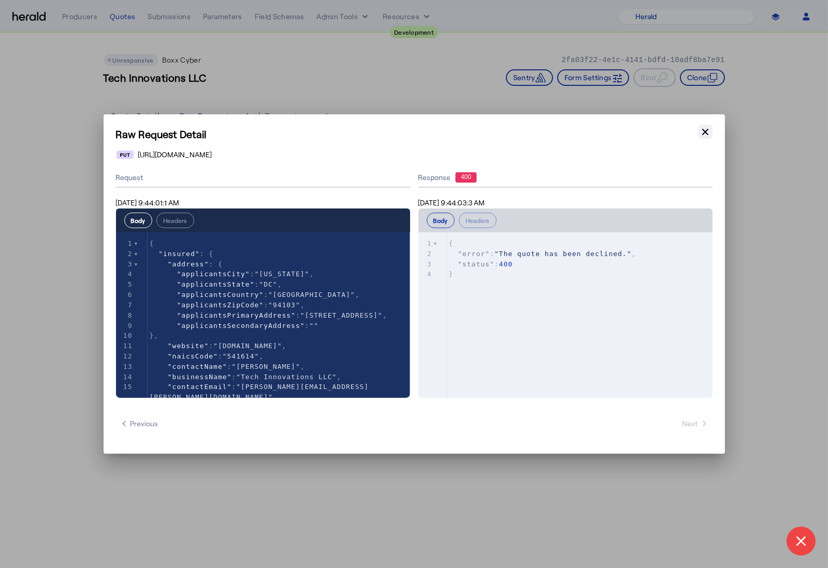
click at [702, 130] on icon "button" at bounding box center [705, 132] width 10 height 10
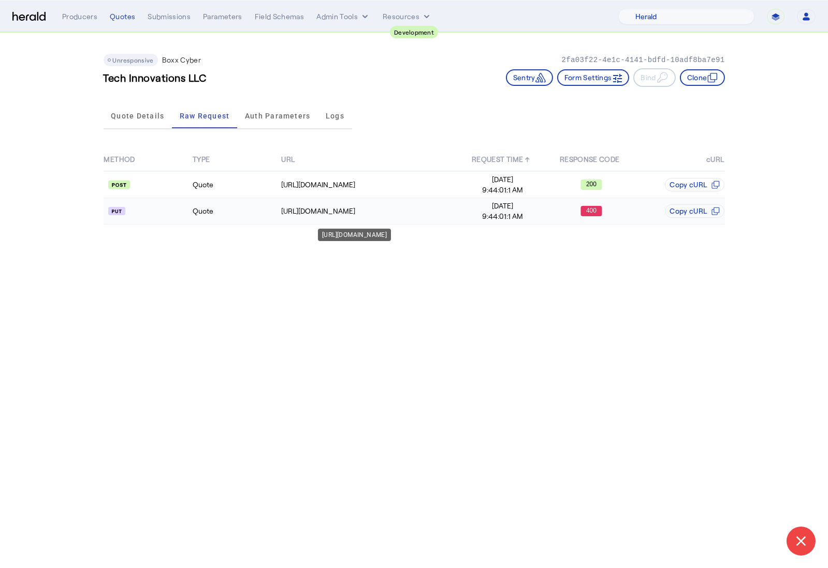
click at [421, 214] on div "https://cauat-mkt-api-piboxx.boxxinsurance.com/broker/api/v1/submission/c495df7…" at bounding box center [369, 211] width 177 height 10
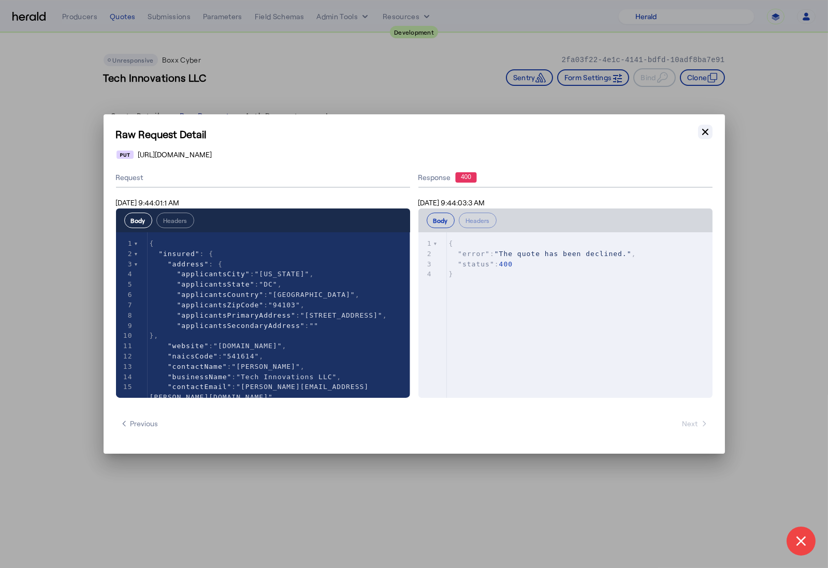
click at [703, 133] on icon "button" at bounding box center [705, 132] width 10 height 10
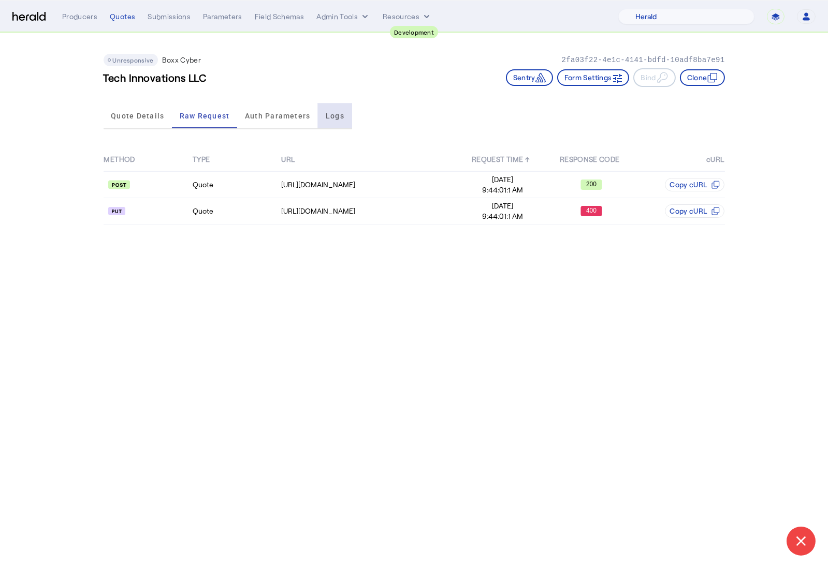
click at [323, 114] on div "Logs" at bounding box center [335, 116] width 34 height 25
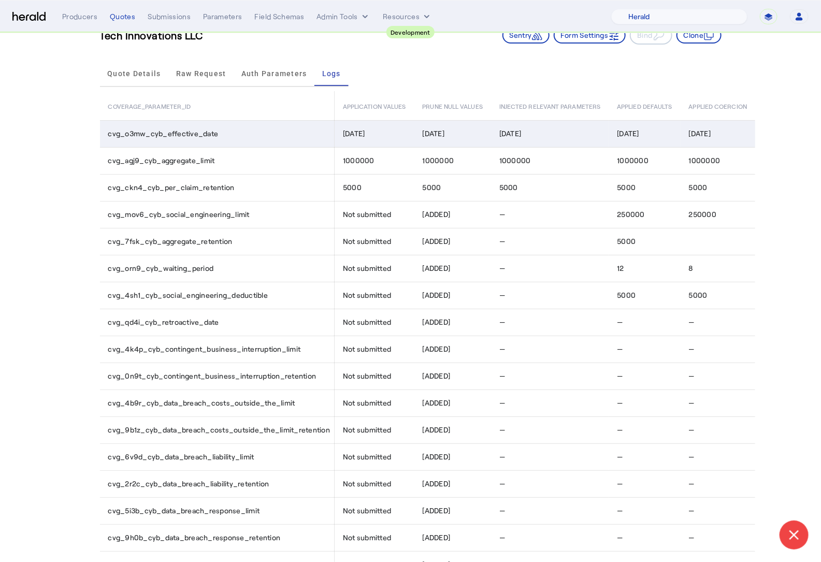
scroll to position [0, 0]
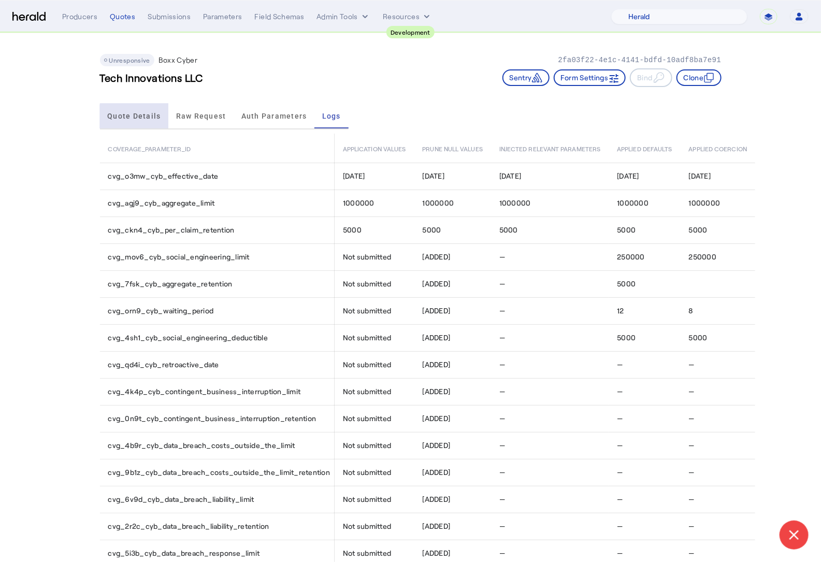
click at [156, 120] on span "Quote Details" at bounding box center [133, 116] width 53 height 25
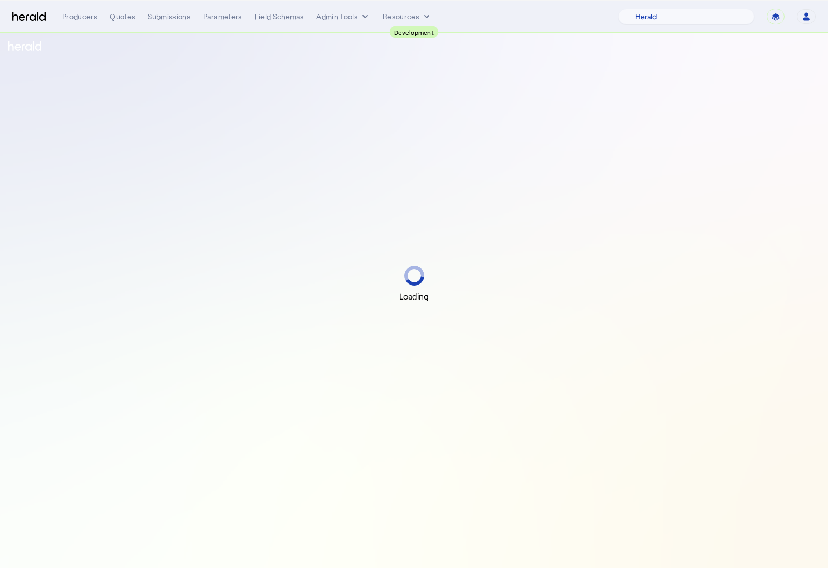
select select "pfm_2v8p_herald_api"
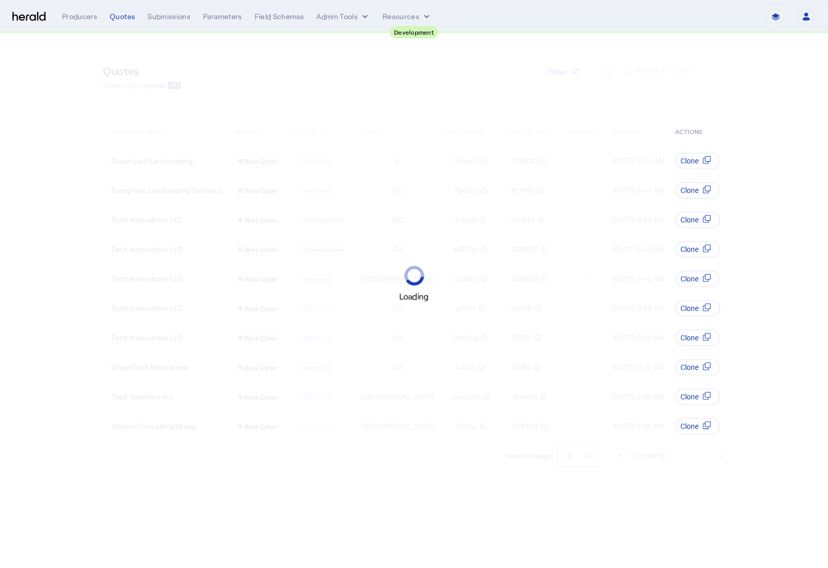
select select "pfm_2v8p_herald_api"
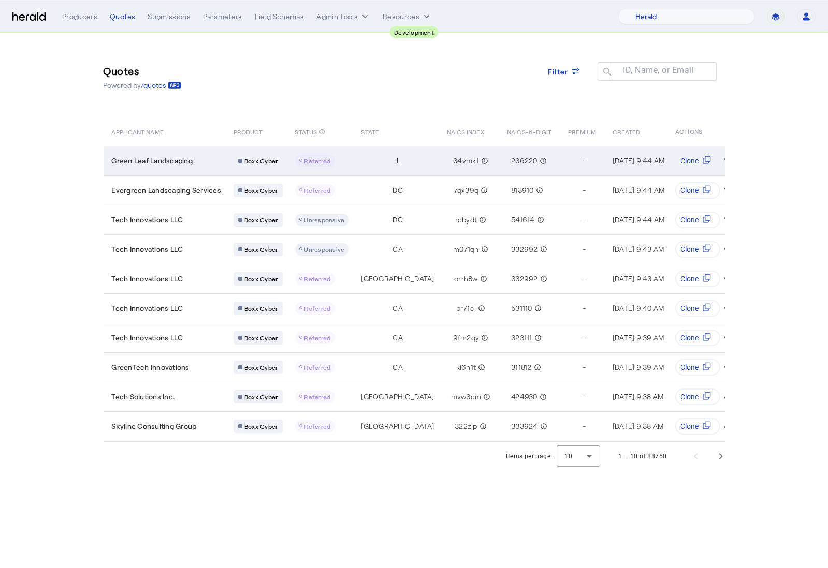
click at [213, 161] on div "Green Leaf Landscaping" at bounding box center [167, 161] width 110 height 10
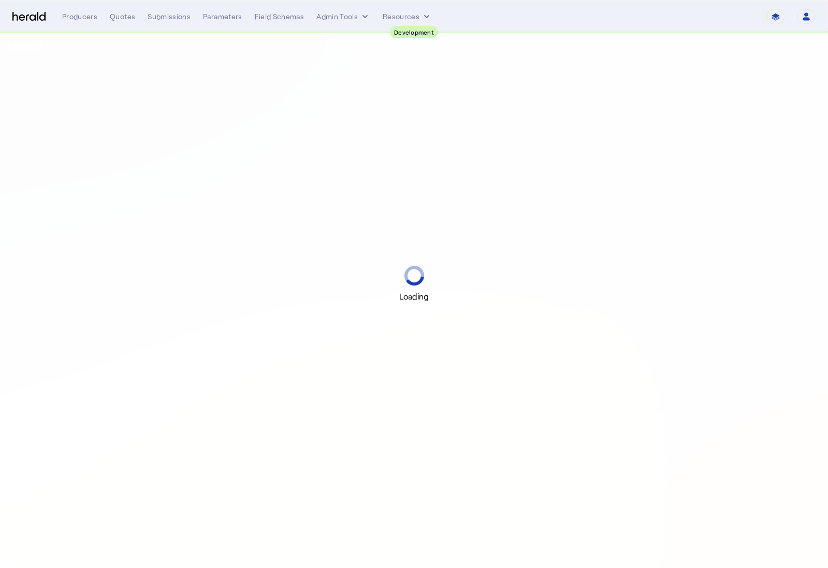
select select "pfm_2v8p_herald_api"
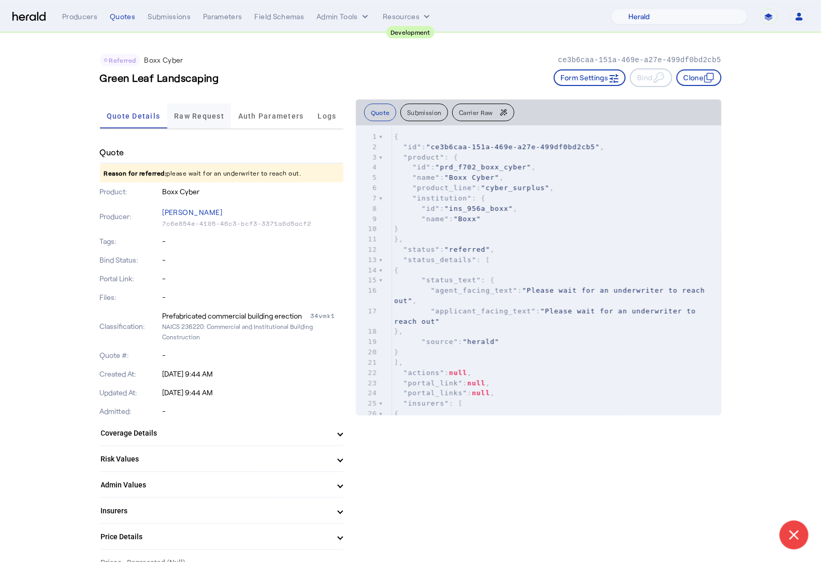
click at [209, 119] on span "Raw Request" at bounding box center [199, 115] width 50 height 7
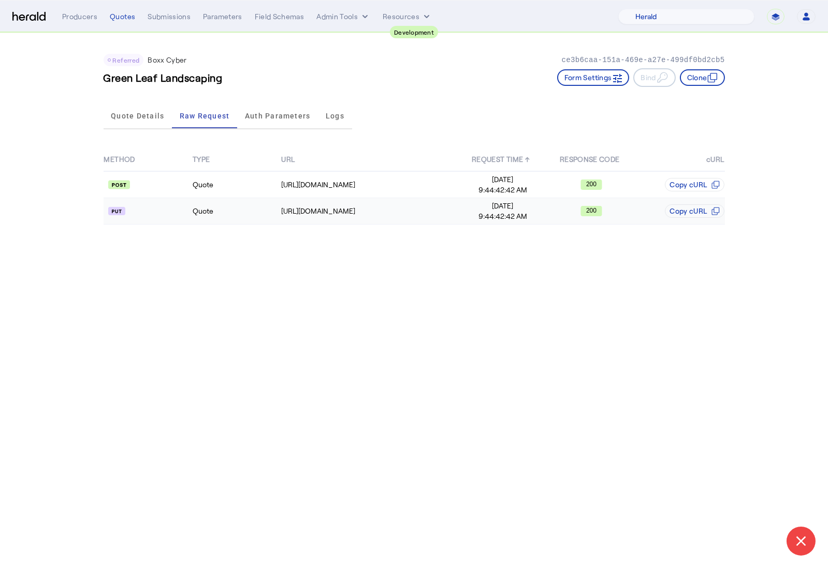
click at [217, 218] on td "Quote" at bounding box center [236, 211] width 89 height 26
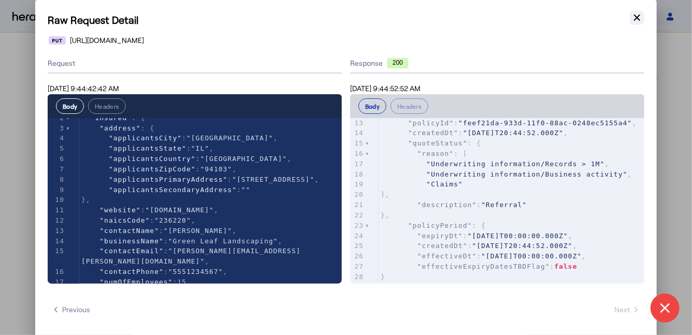
click at [637, 17] on icon "button" at bounding box center [637, 17] width 6 height 6
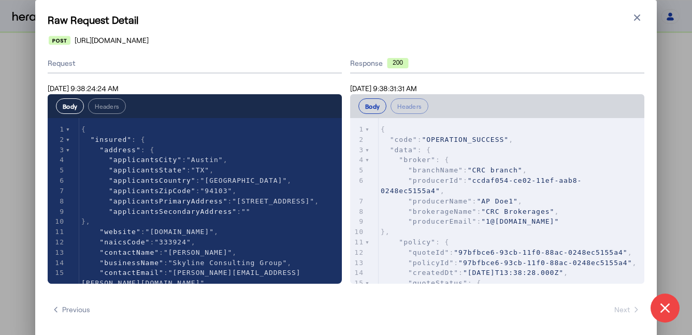
select select "pfm_2v8p_herald_api"
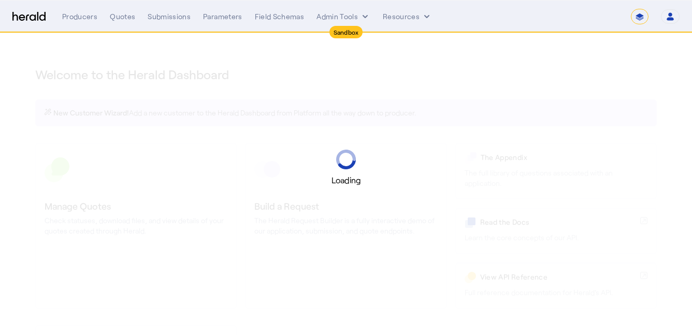
select select "*******"
select select "pfm_2v8p_herald_api"
click at [640, 18] on select "**********" at bounding box center [640, 17] width 18 height 16
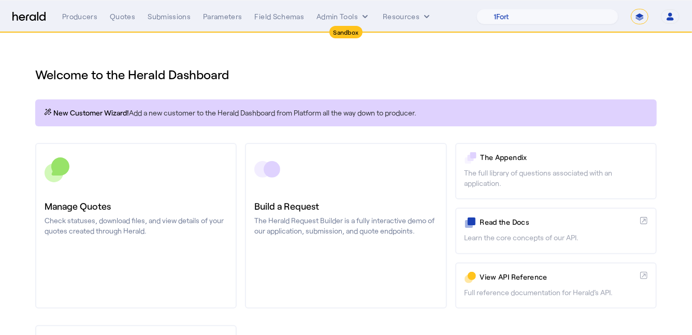
select select "**********"
click at [631, 9] on select "**********" at bounding box center [640, 17] width 18 height 16
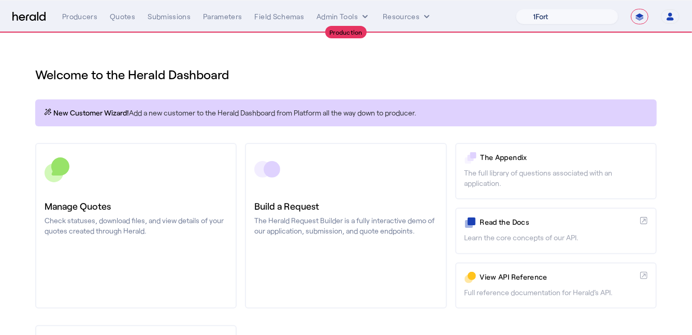
click at [574, 13] on select "1Fort Affinity Risk [PERSON_NAME] [PERSON_NAME] CRC Campus Coverage Citadel Fif…" at bounding box center [567, 17] width 103 height 16
select select "pfm_lx2v_founder_shield"
click at [516, 9] on select "1Fort Affinity Risk [PERSON_NAME] [PERSON_NAME] CRC Campus Coverage Citadel Fif…" at bounding box center [567, 17] width 103 height 16
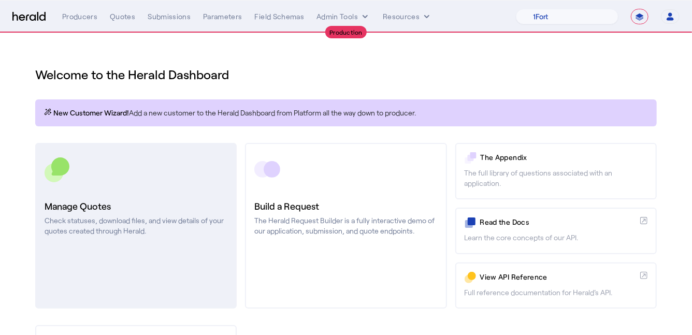
click at [155, 184] on link "Manage Quotes Check statuses, download files, and view details of your quotes c…" at bounding box center [135, 226] width 201 height 166
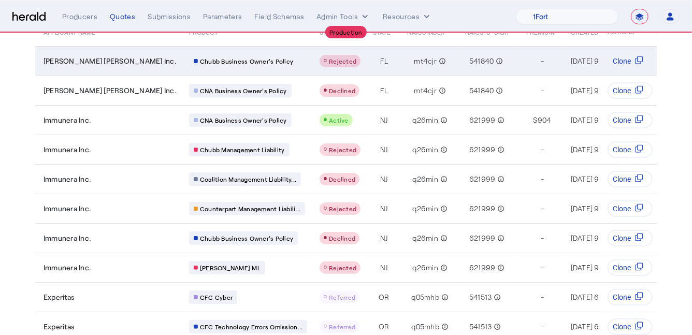
scroll to position [106, 0]
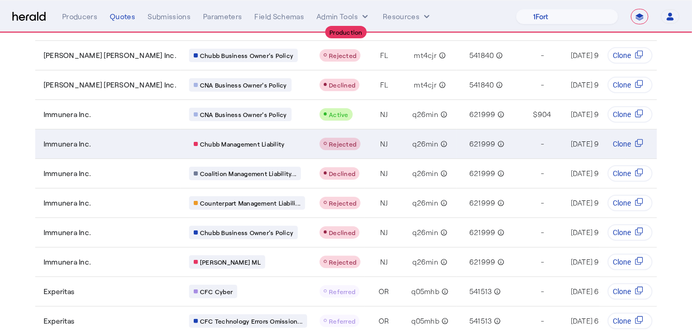
click at [249, 141] on td "Chubb Management Liability" at bounding box center [246, 144] width 130 height 30
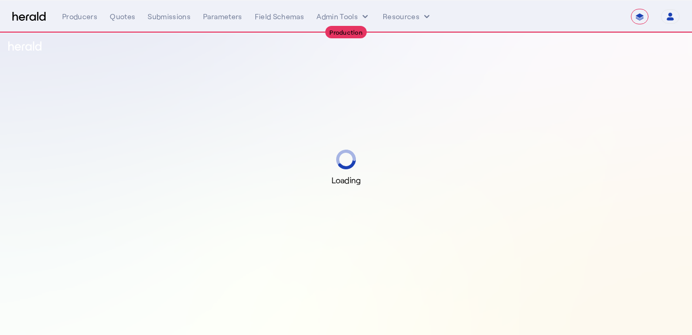
select select "**********"
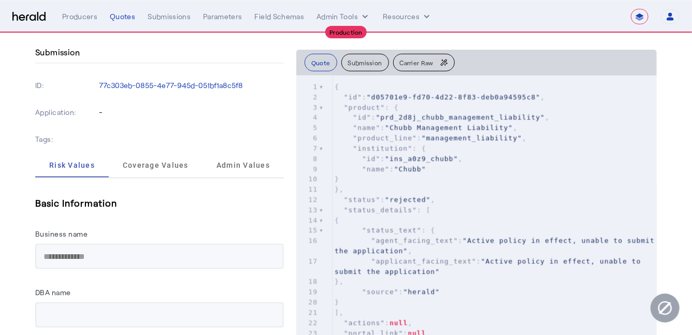
scroll to position [567, 0]
click at [233, 163] on span "Admin Values" at bounding box center [242, 163] width 53 height 7
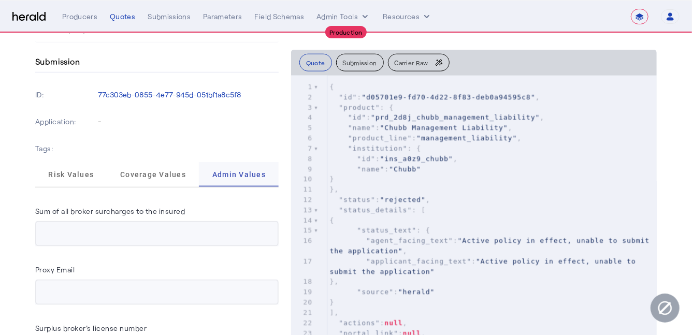
scroll to position [598, 0]
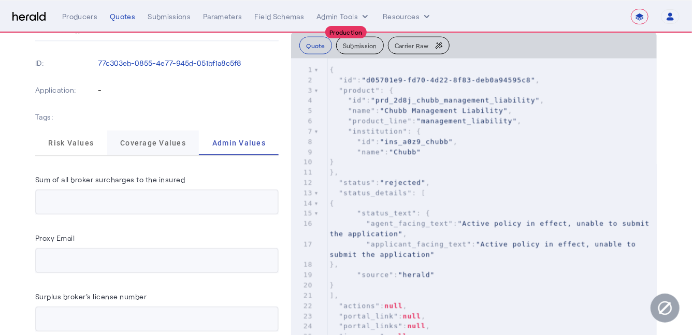
click at [148, 139] on span "Coverage Values" at bounding box center [153, 142] width 66 height 7
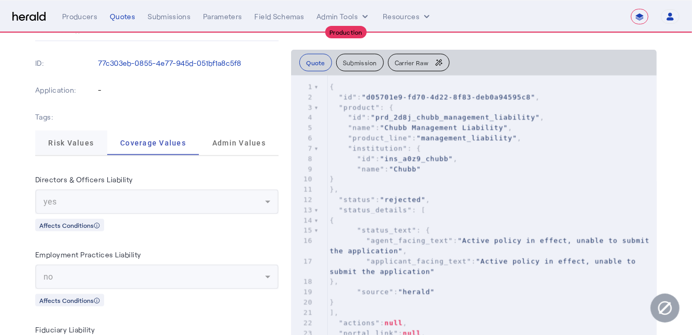
click at [79, 130] on span "Risk Values" at bounding box center [71, 142] width 46 height 25
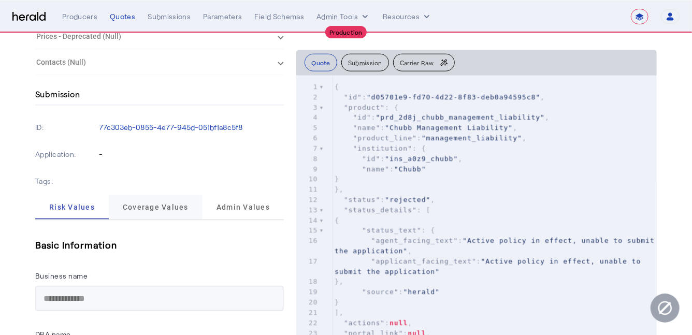
scroll to position [0, 0]
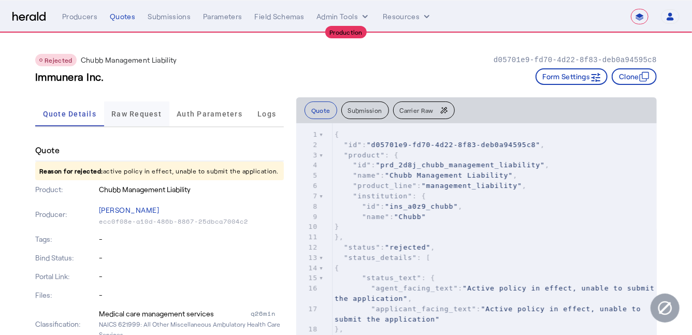
click at [152, 117] on span "Raw Request" at bounding box center [136, 113] width 50 height 7
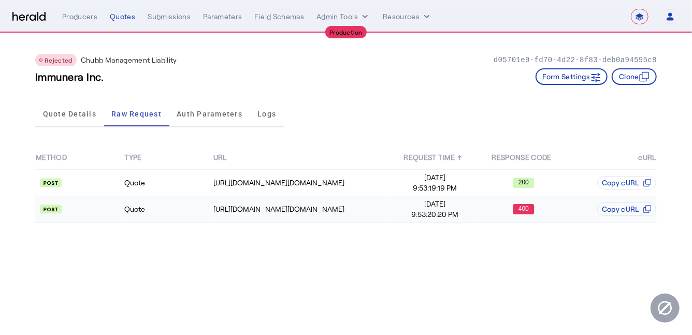
click at [207, 211] on td "Quote" at bounding box center [168, 209] width 89 height 26
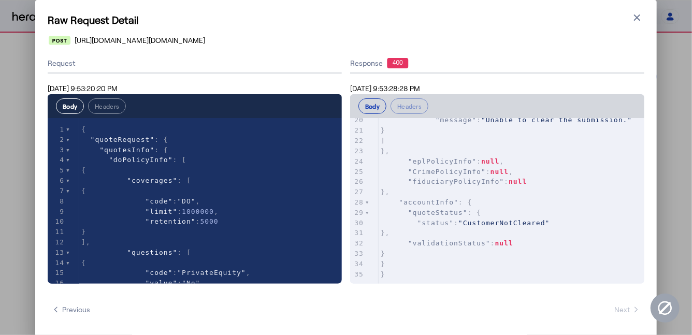
scroll to position [206, 0]
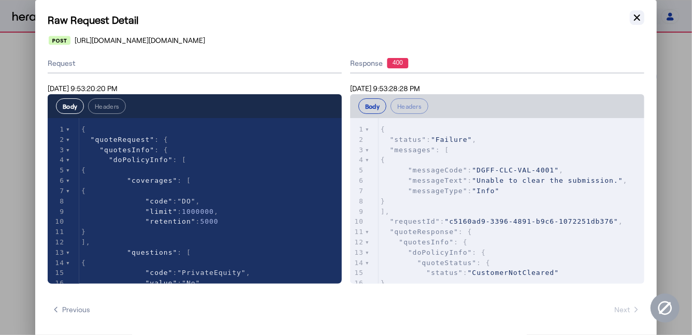
click at [635, 16] on icon "button" at bounding box center [637, 17] width 6 height 6
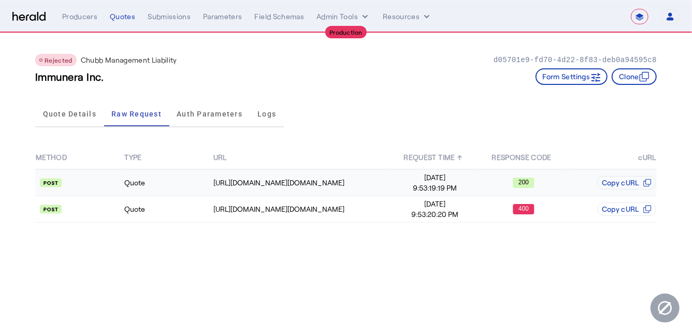
click at [172, 172] on td "Quote" at bounding box center [168, 182] width 89 height 27
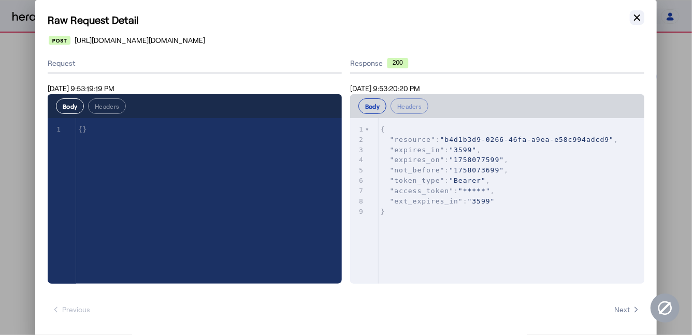
click at [641, 15] on icon "button" at bounding box center [637, 17] width 10 height 10
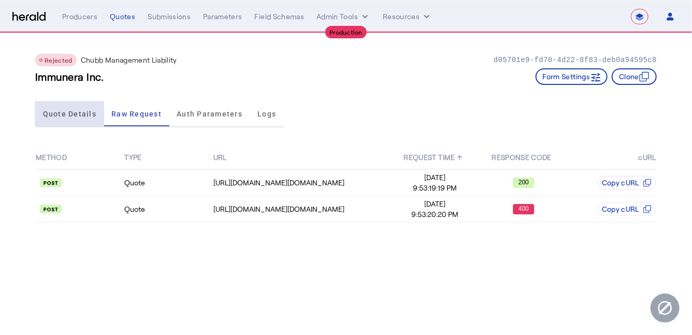
click at [55, 110] on span "Quote Details" at bounding box center [69, 113] width 53 height 7
